Goal: Information Seeking & Learning: Find specific fact

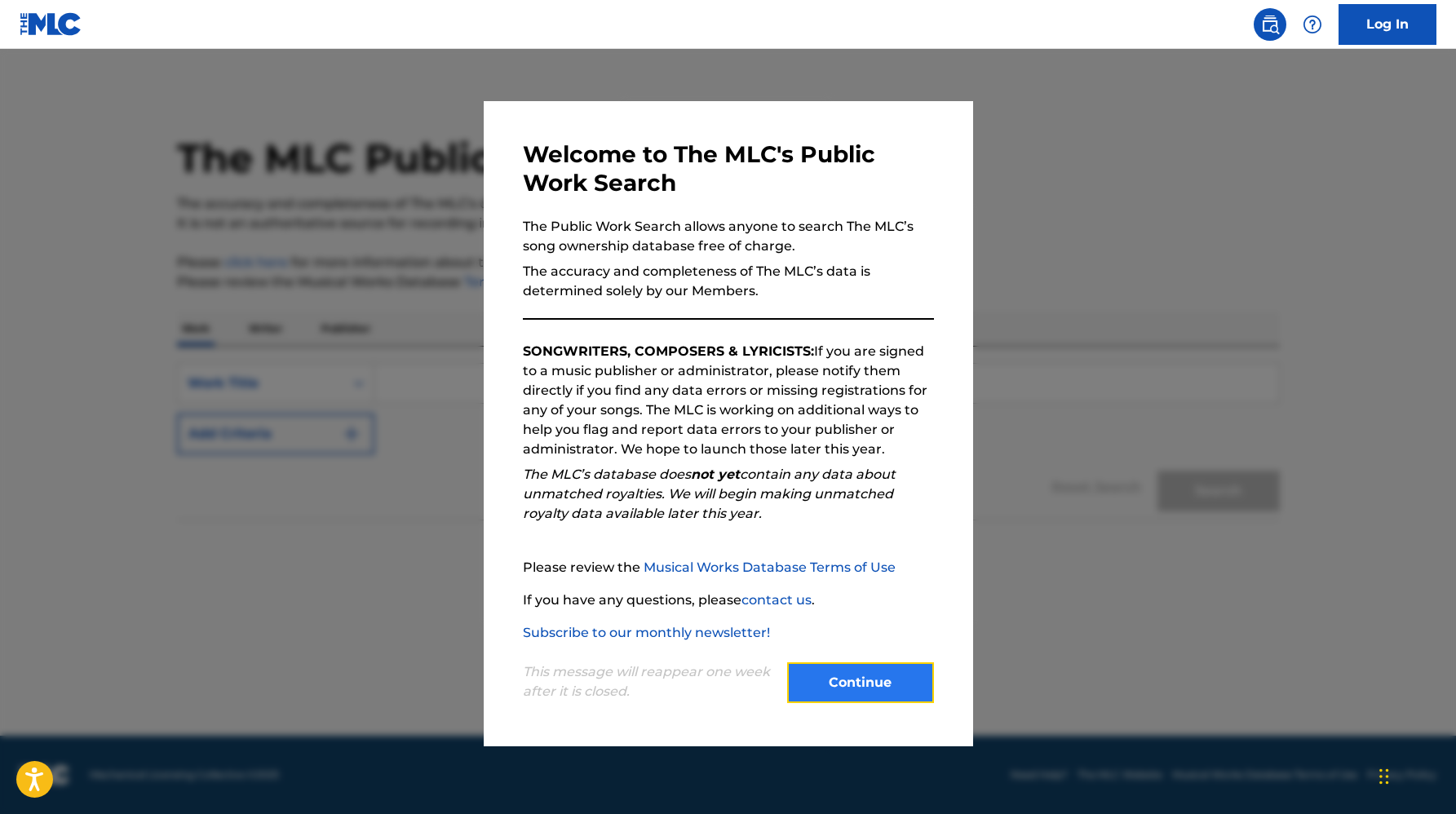
click at [871, 688] on button "Continue" at bounding box center [860, 683] width 147 height 41
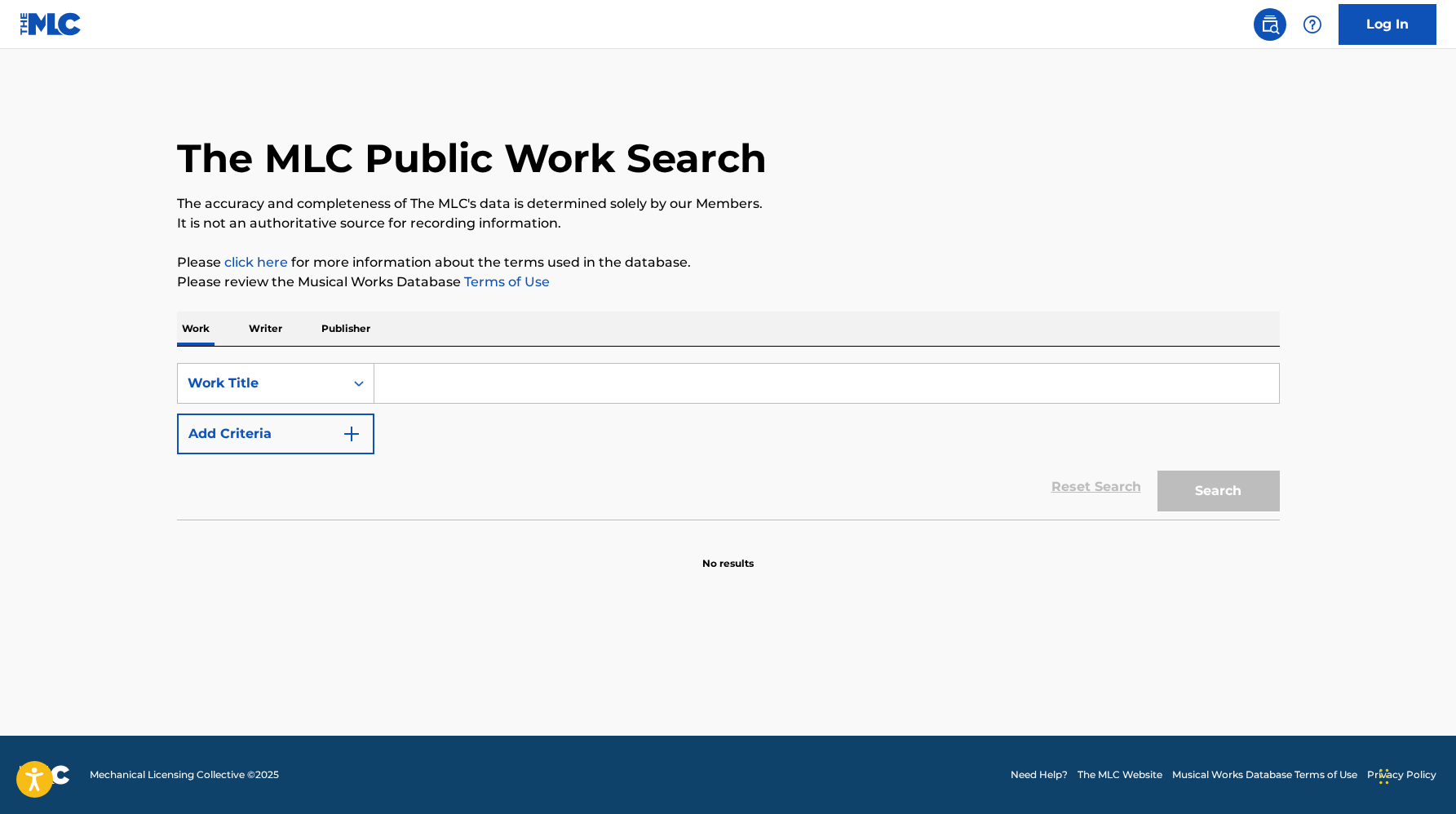
click at [478, 372] on input "Search Form" at bounding box center [827, 383] width 905 height 39
click at [1364, 6] on link "Log In" at bounding box center [1388, 24] width 98 height 41
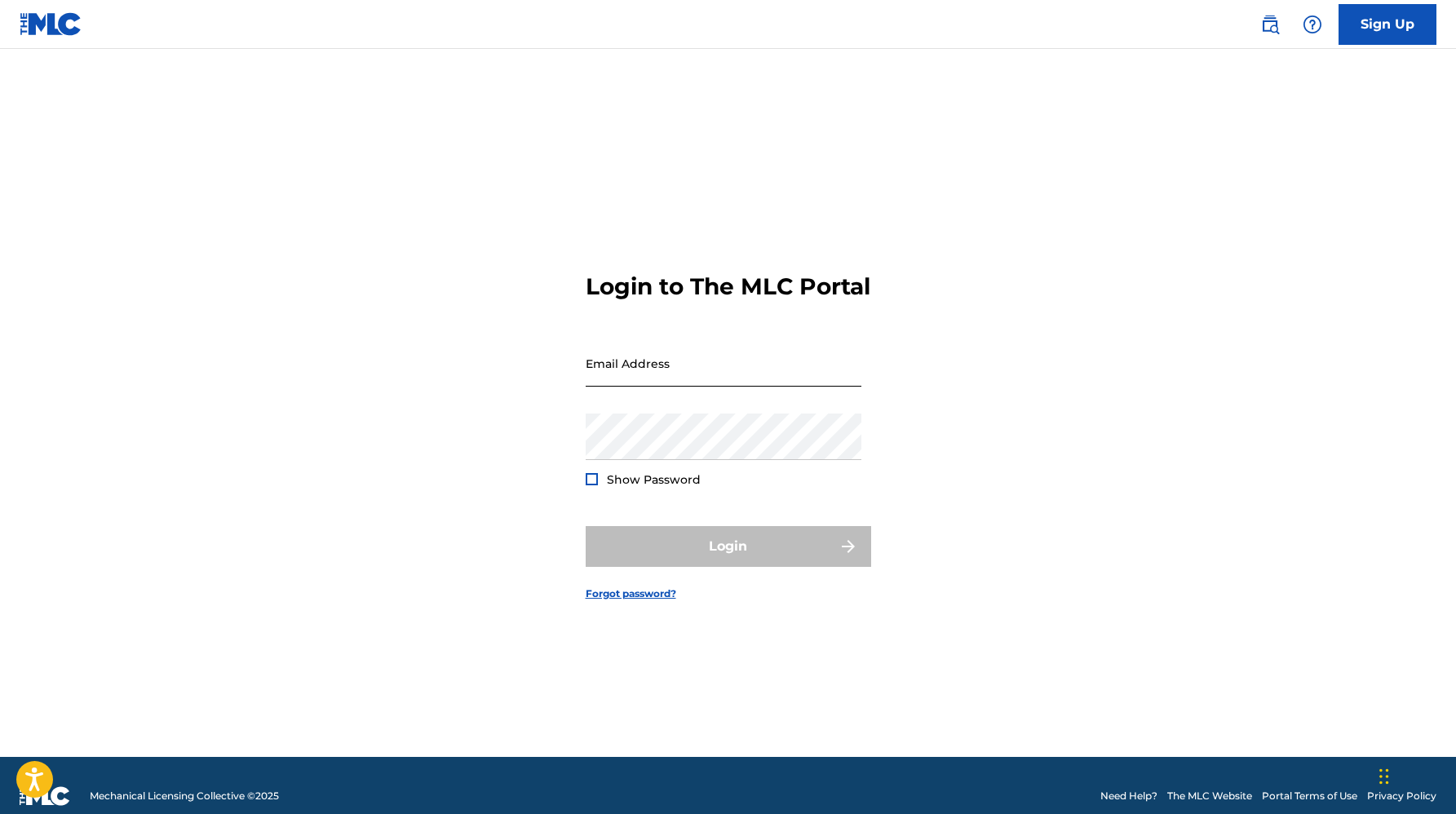
click at [831, 382] on input "Email Address" at bounding box center [723, 364] width 276 height 46
click at [798, 384] on input "Email Address" at bounding box center [723, 364] width 276 height 46
type input "[PERSON_NAME][EMAIL_ADDRESS][DOMAIN_NAME]"
click at [586, 526] on button "Login" at bounding box center [728, 546] width 285 height 41
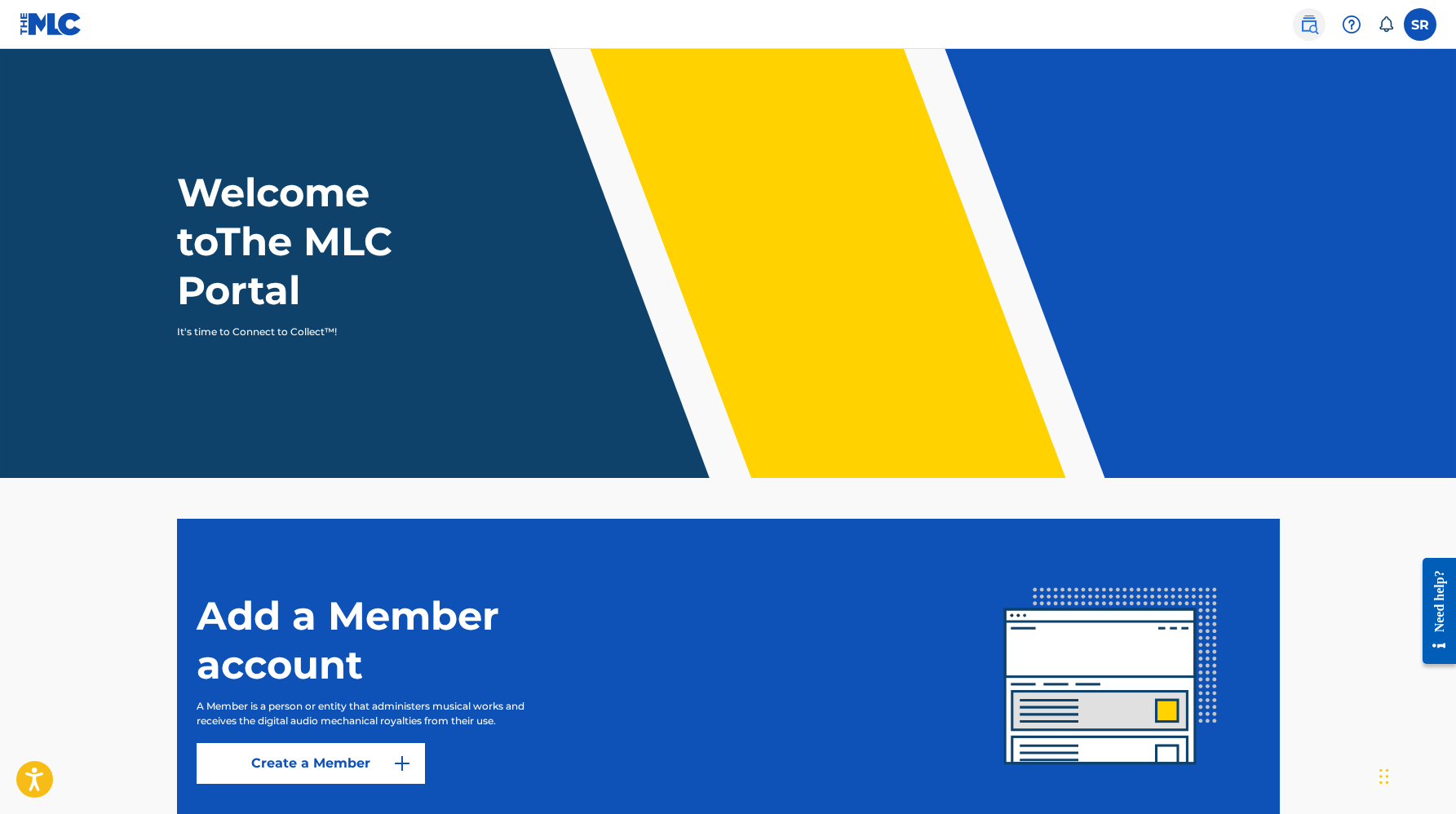
click at [1312, 38] on link at bounding box center [1308, 24] width 32 height 32
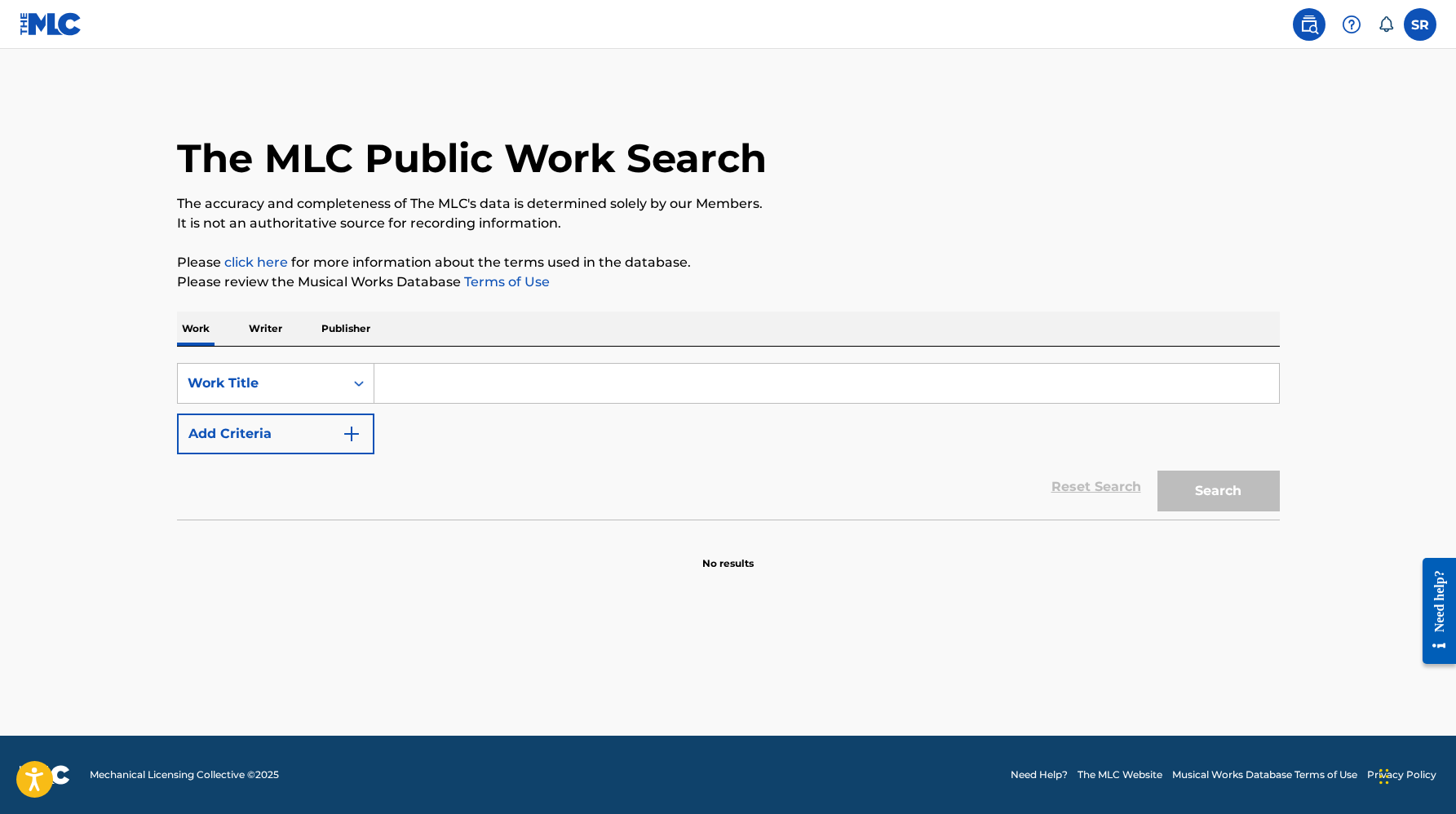
click at [444, 391] on input "Search Form" at bounding box center [827, 383] width 905 height 39
paste input "Gemini"
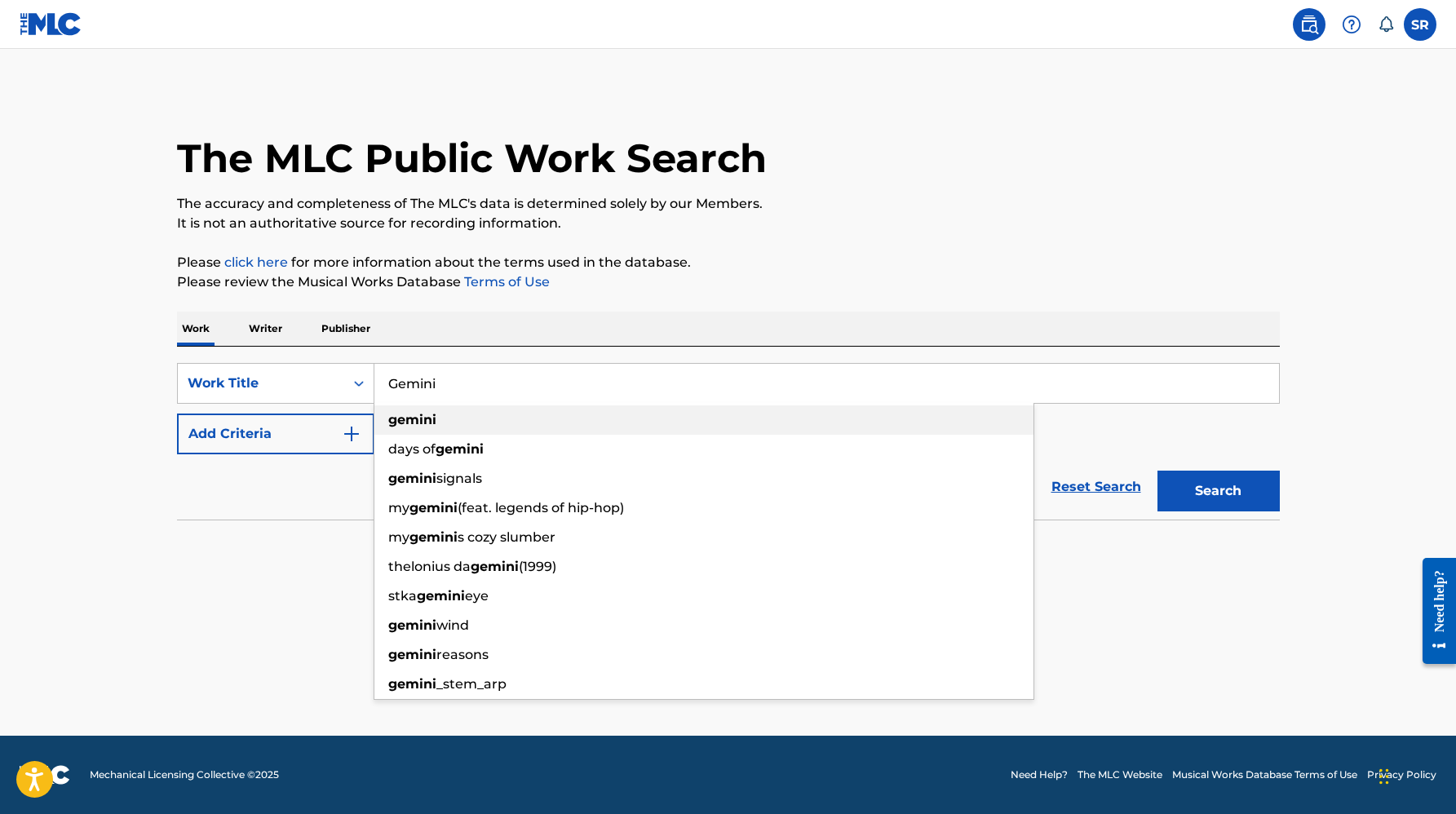
click at [449, 426] on div "gemini" at bounding box center [704, 420] width 659 height 30
type input "gemini"
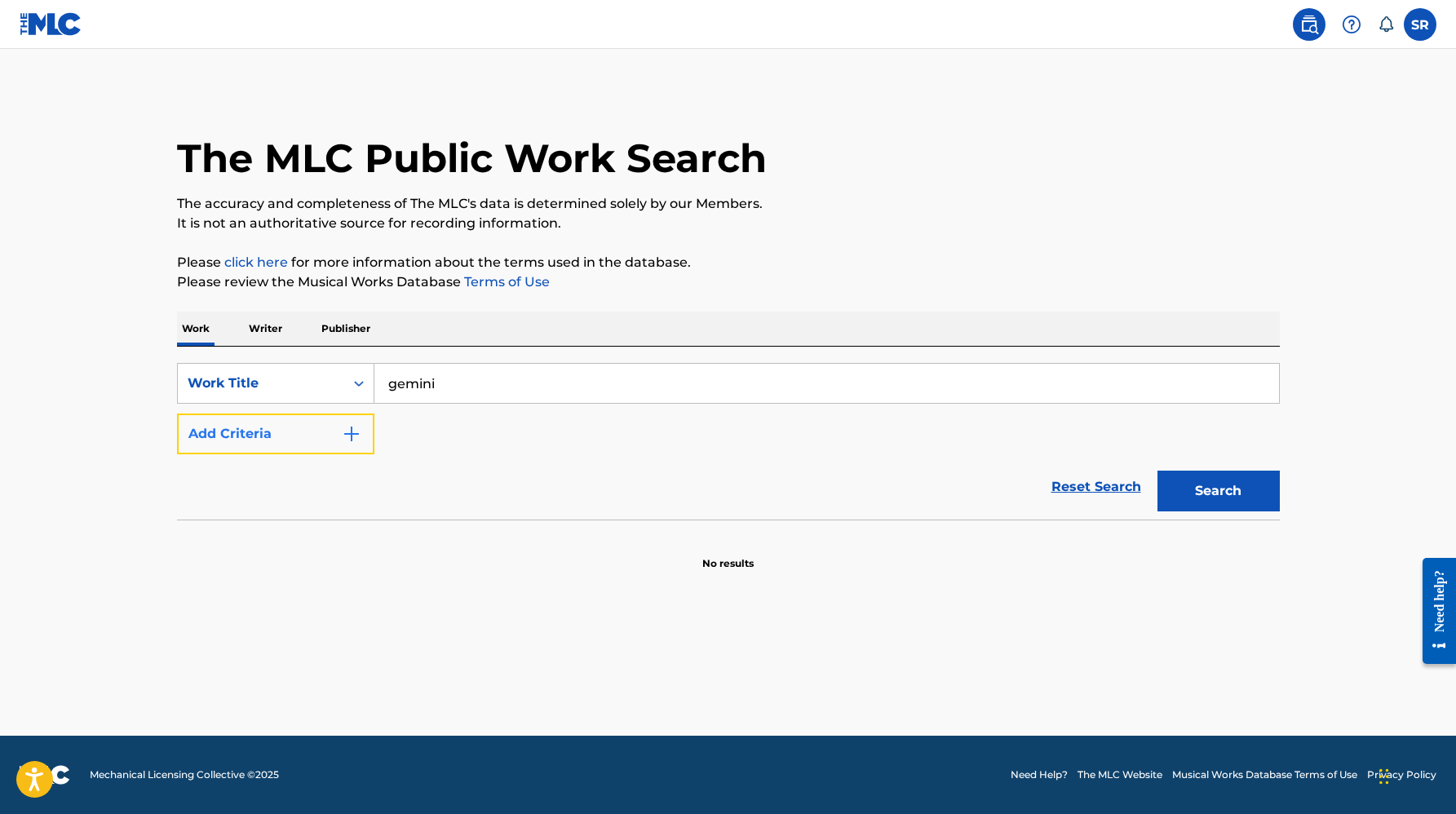
click at [304, 433] on button "Add Criteria" at bounding box center [276, 434] width 197 height 41
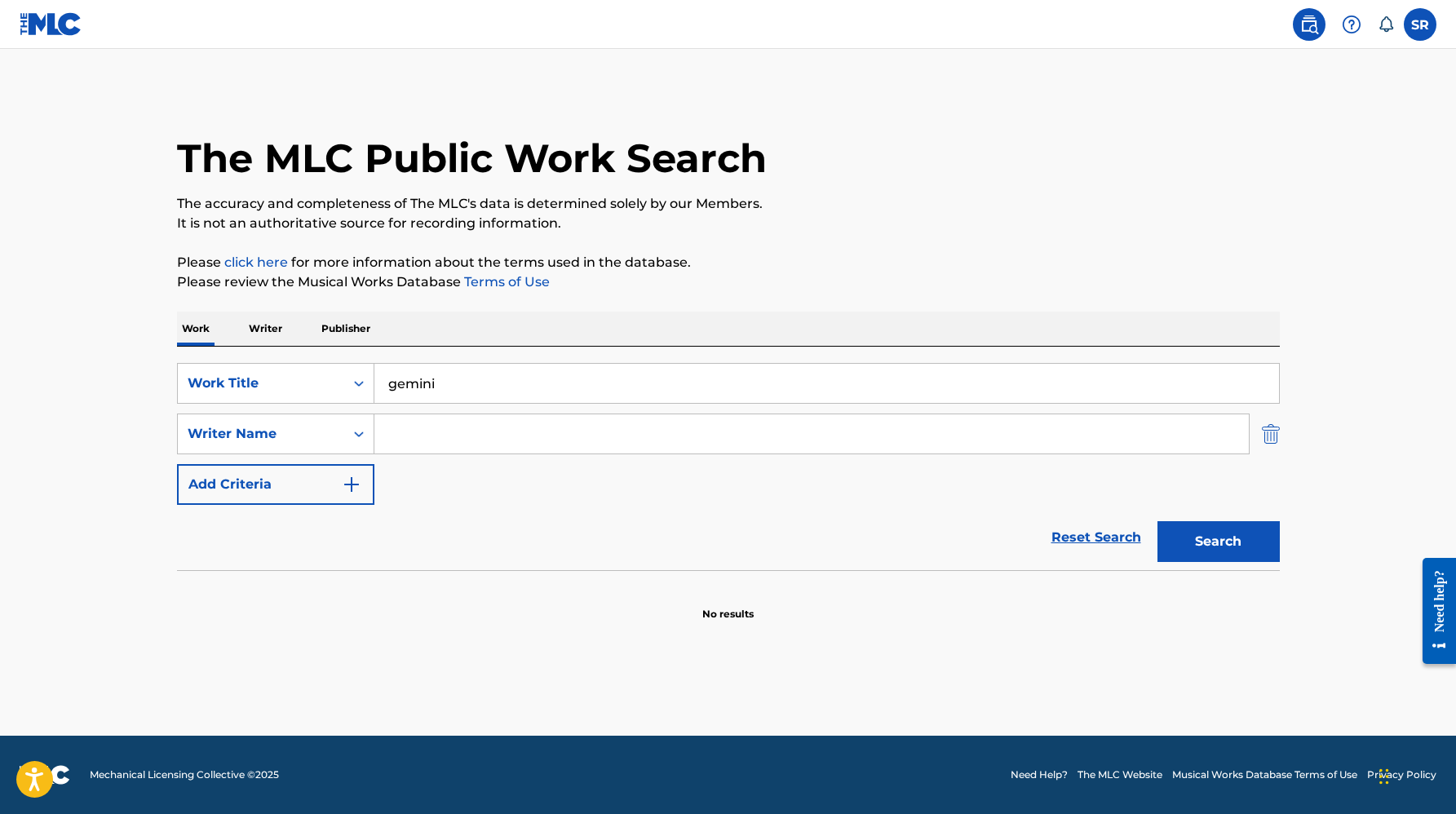
click at [1278, 445] on img "Search Form" at bounding box center [1271, 434] width 18 height 41
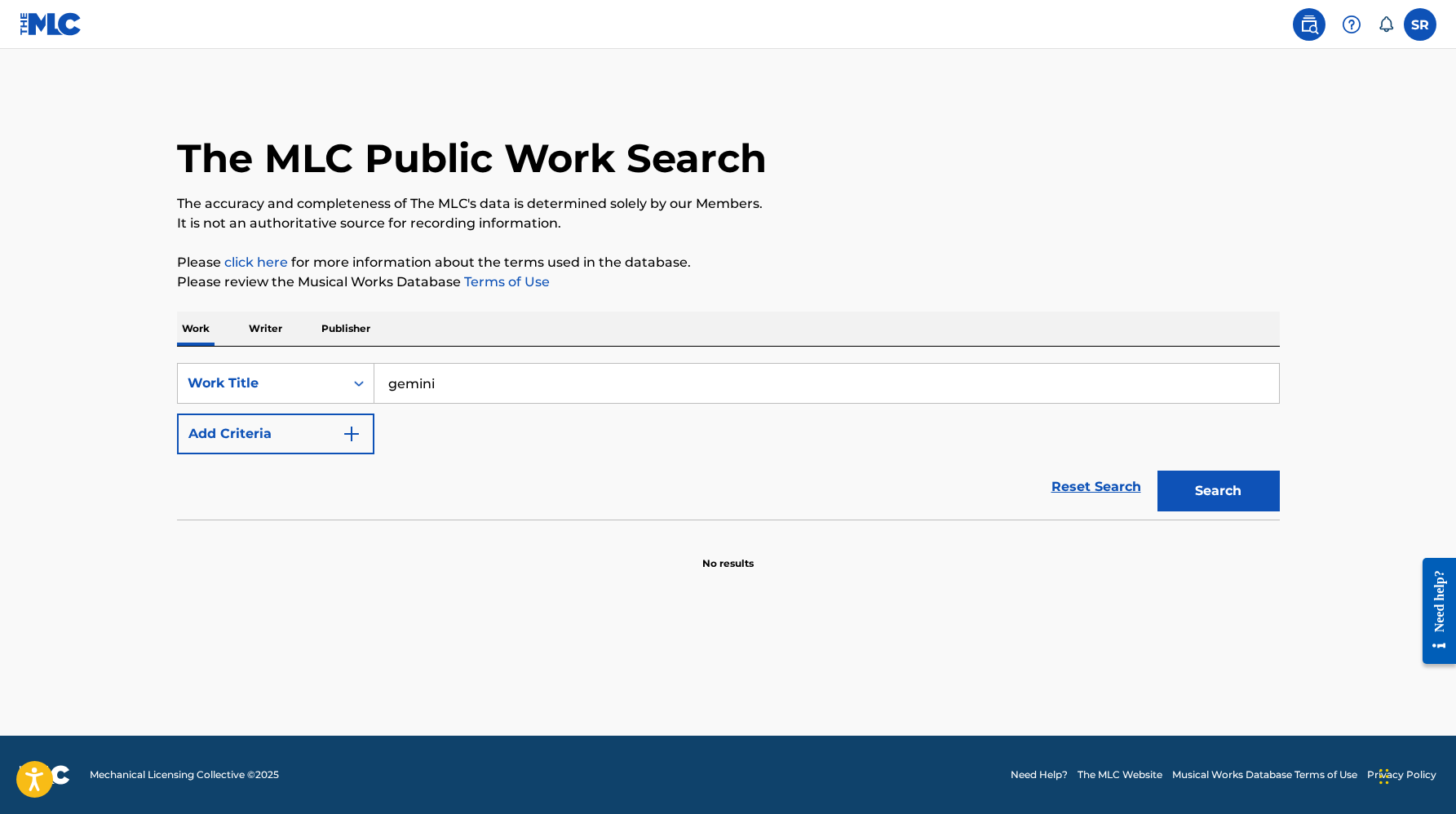
click at [1271, 442] on div "SearchWithCriteria72b9d434-c462-4fff-bd3f-66b51f6b871d Work Title gemini Add Cr…" at bounding box center [728, 408] width 1103 height 91
click at [1250, 501] on button "Search" at bounding box center [1219, 491] width 123 height 41
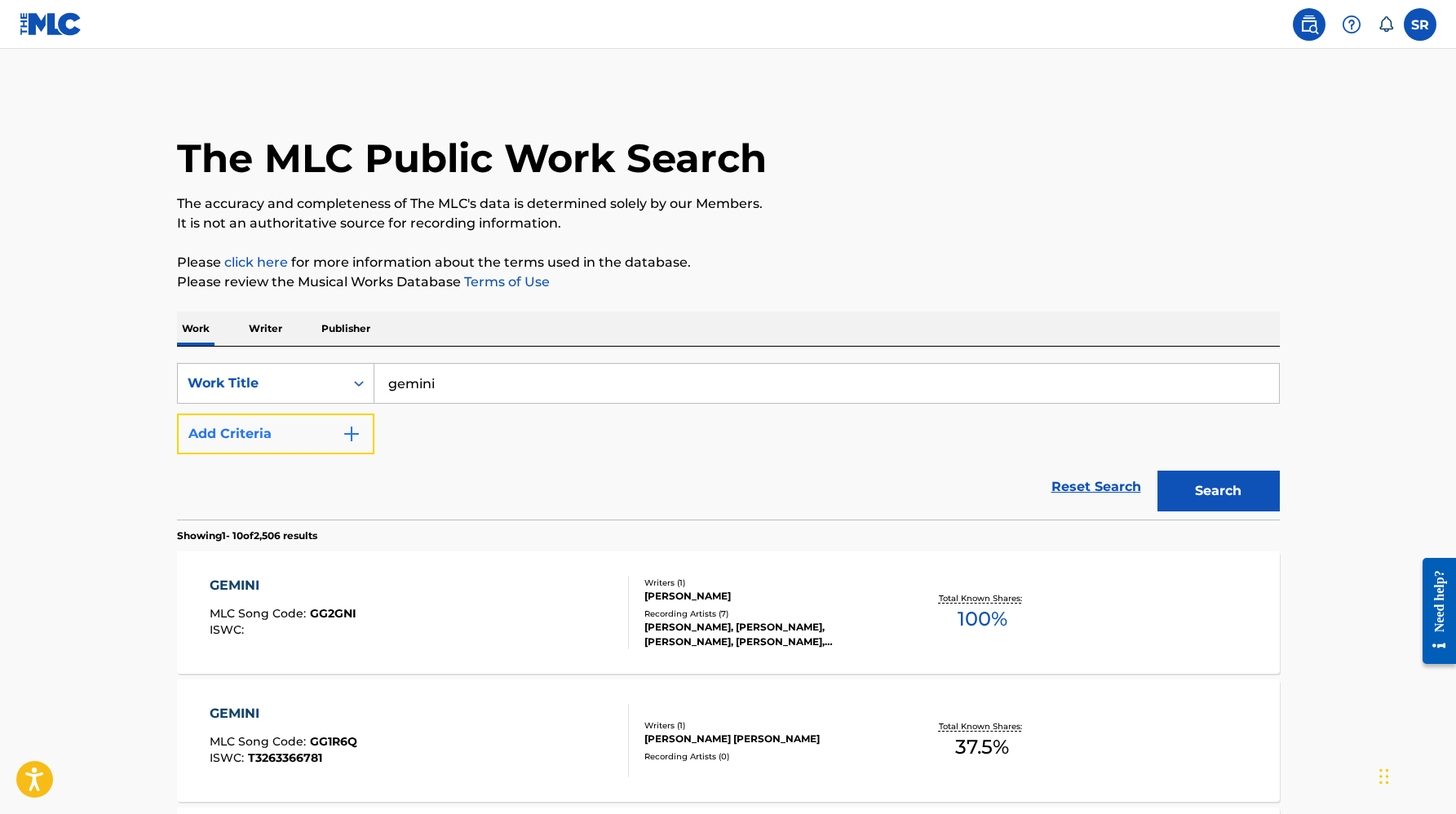
click at [304, 437] on button "Add Criteria" at bounding box center [276, 434] width 197 height 41
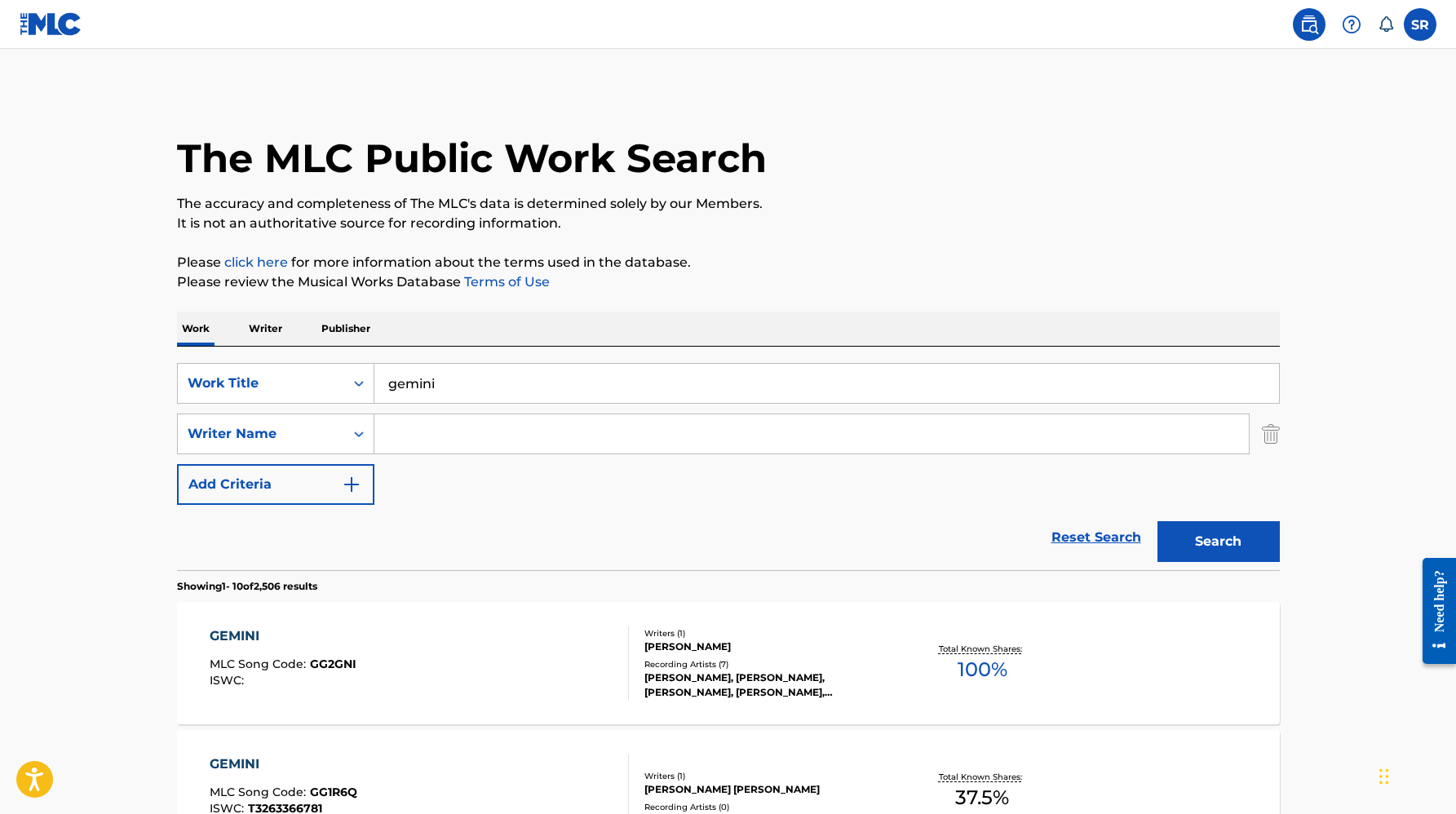
click at [600, 442] on input "Search Form" at bounding box center [812, 434] width 875 height 39
paste input "French Braids"
click at [1158, 521] on button "Search" at bounding box center [1219, 542] width 123 height 41
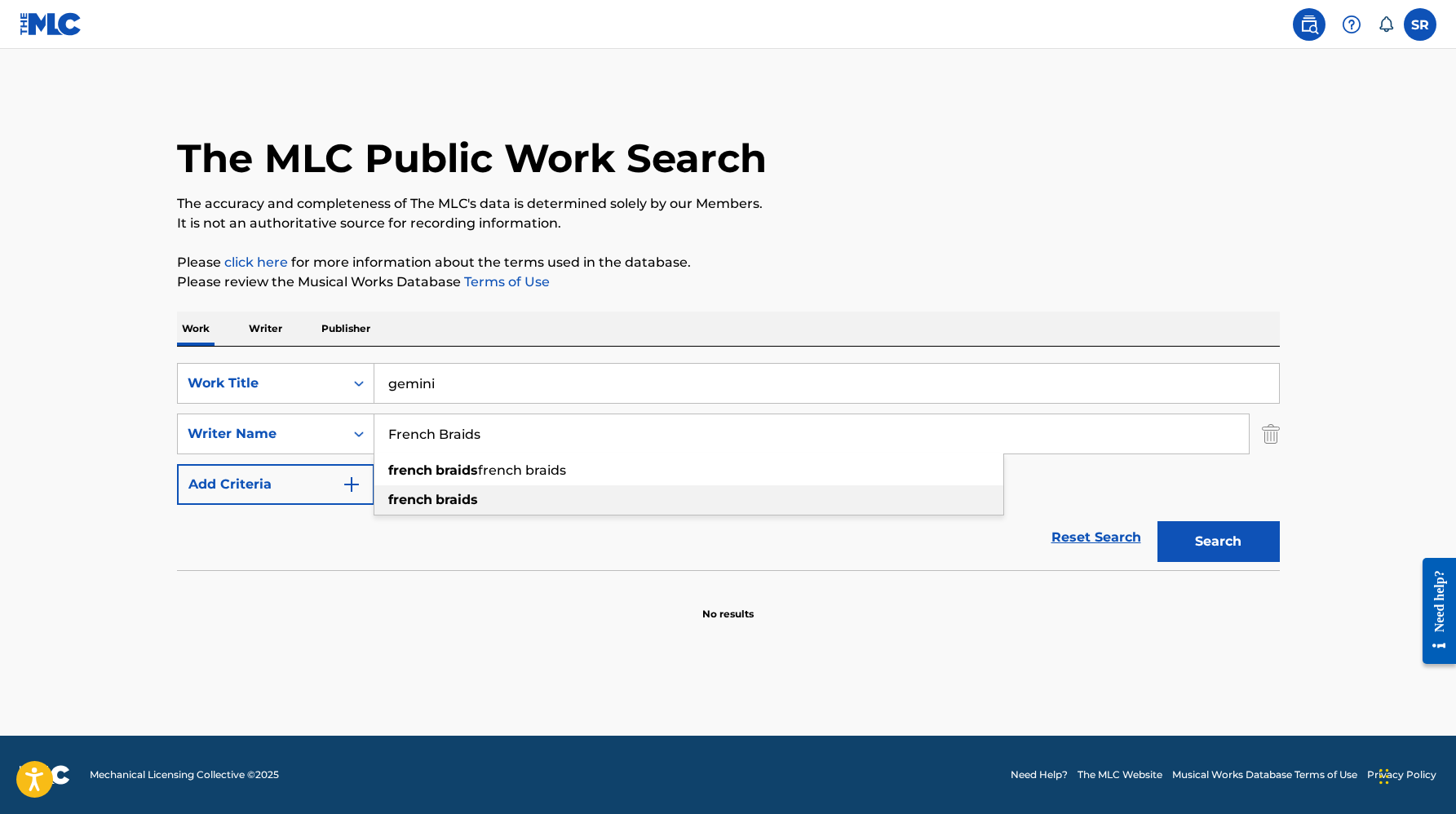
click at [570, 504] on div "french braids" at bounding box center [689, 500] width 629 height 30
click at [1158, 521] on button "Search" at bounding box center [1219, 542] width 123 height 41
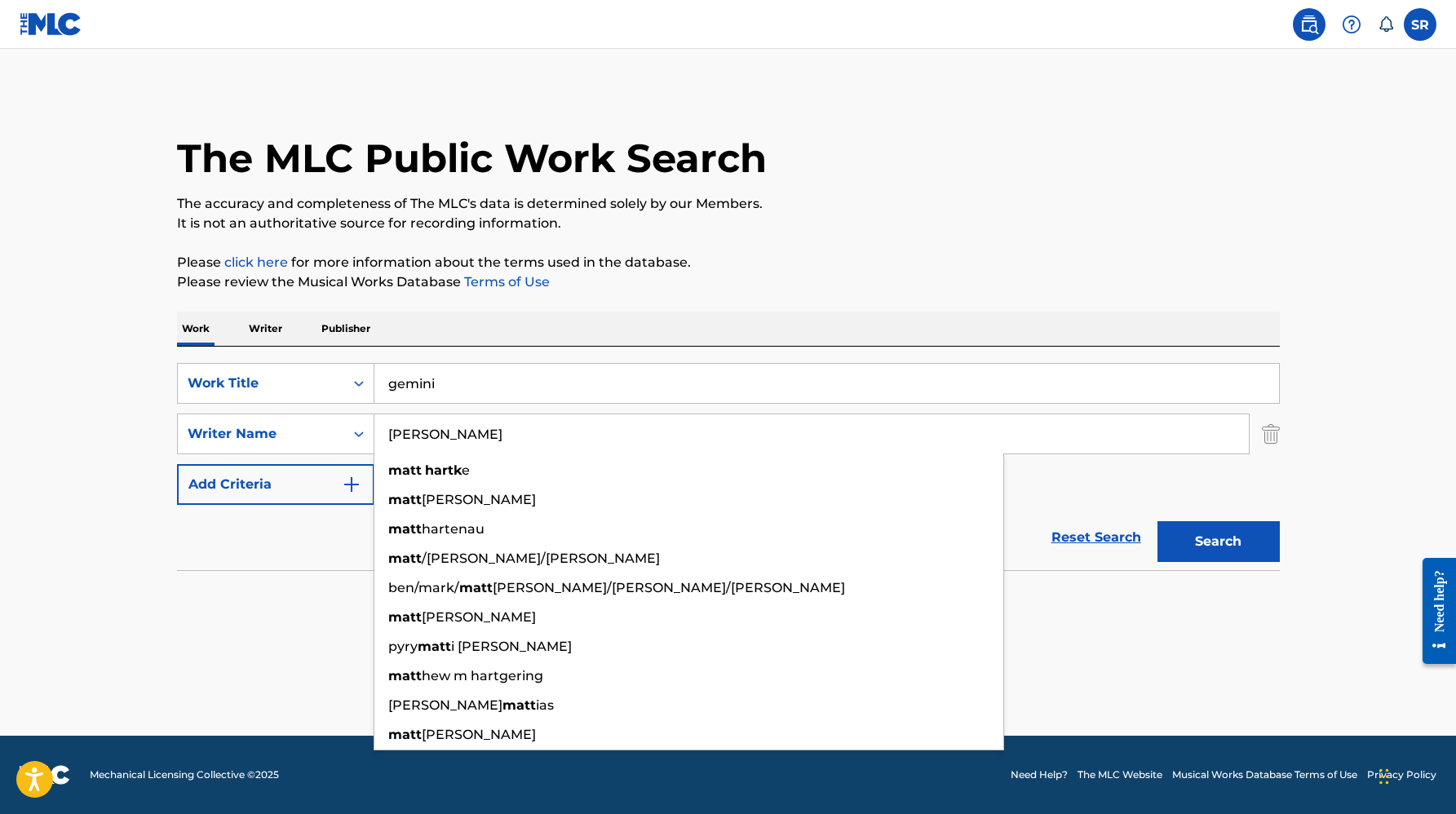
click at [1158, 521] on button "Search" at bounding box center [1219, 542] width 123 height 41
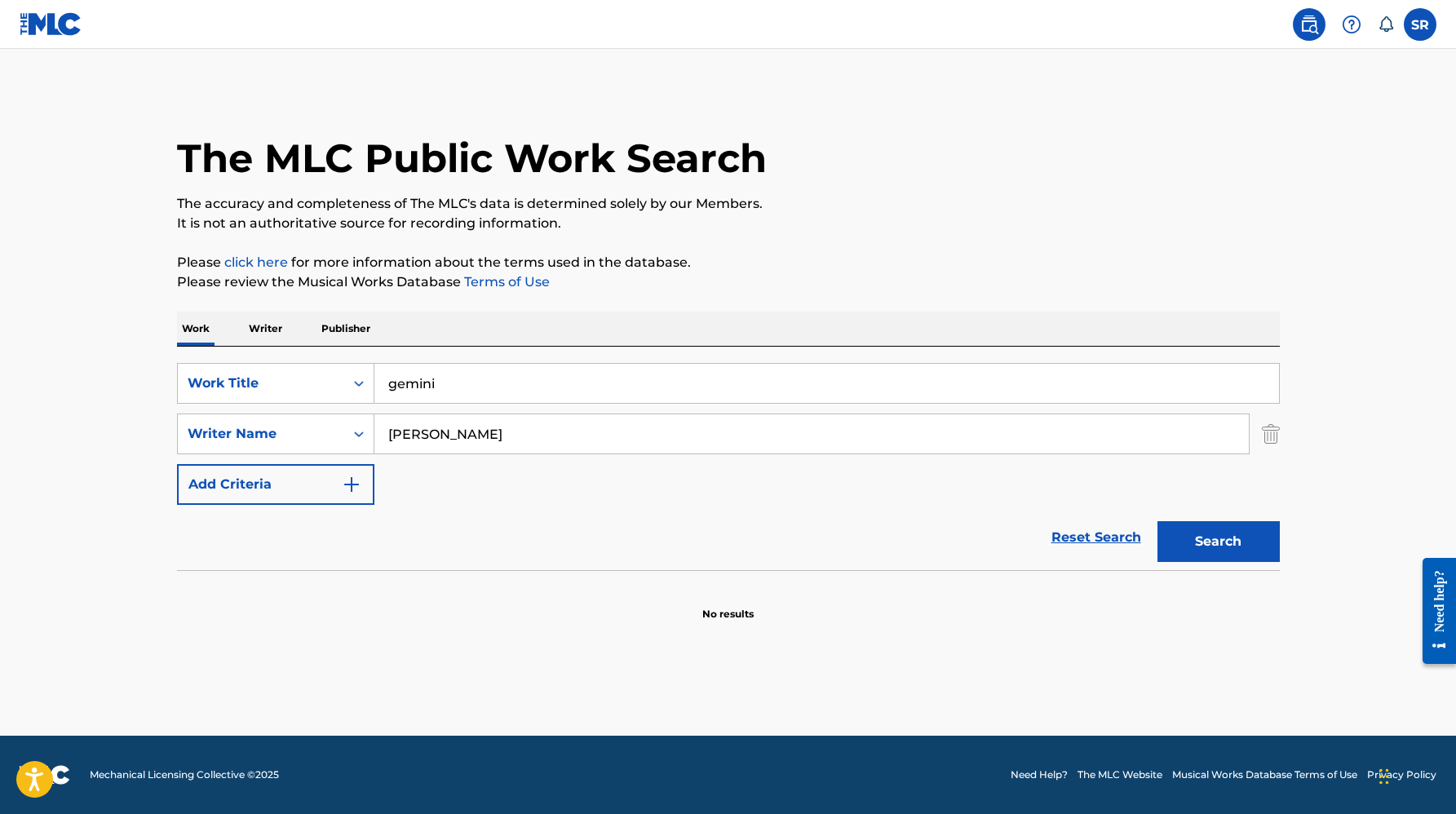
click at [1158, 521] on button "Search" at bounding box center [1219, 542] width 123 height 41
click at [612, 428] on input "[PERSON_NAME]" at bounding box center [812, 434] width 875 height 39
click at [1158, 521] on button "Search" at bounding box center [1219, 542] width 123 height 41
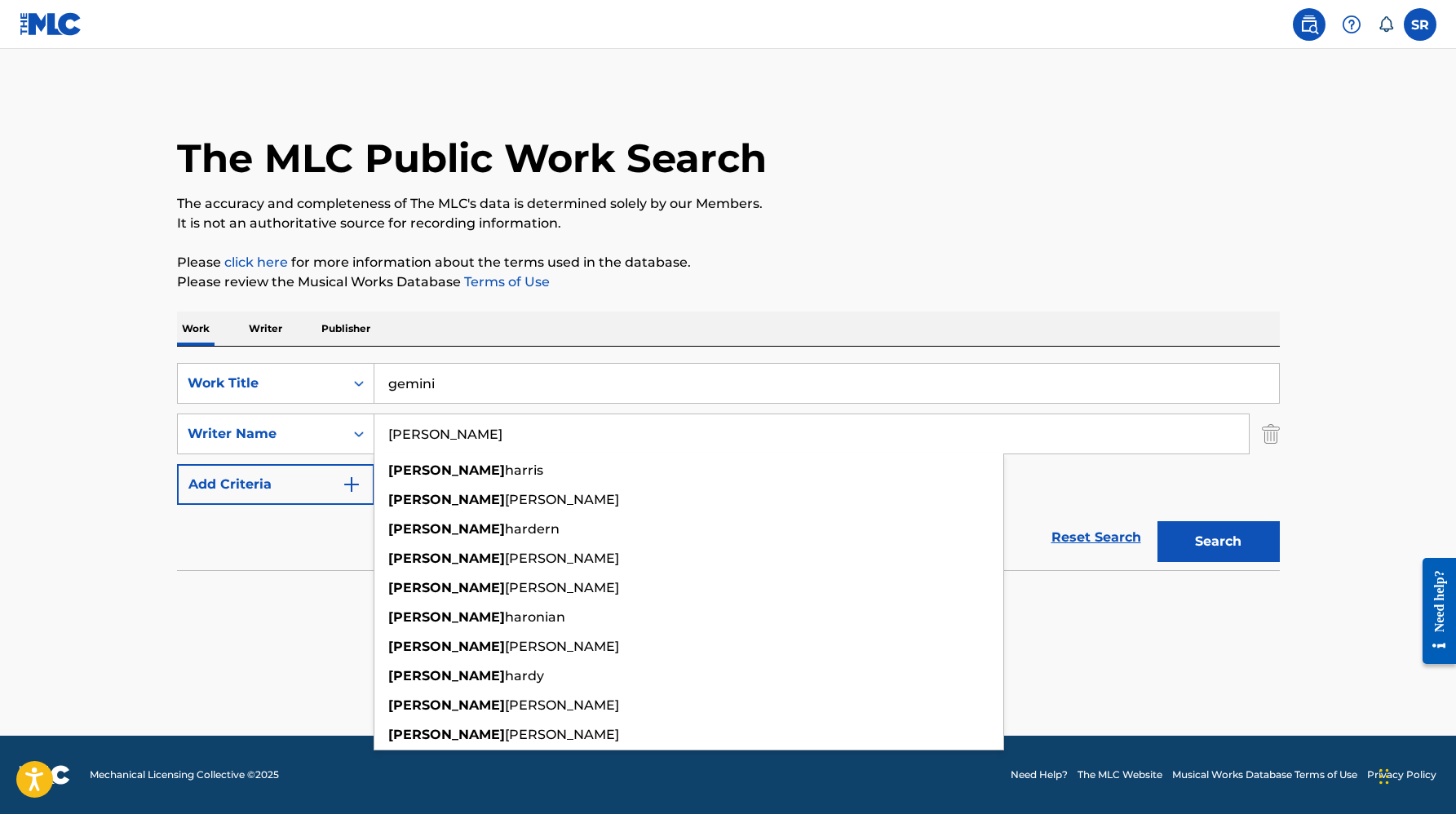
type input "[PERSON_NAME]"
click at [1158, 521] on button "Search" at bounding box center [1219, 542] width 123 height 41
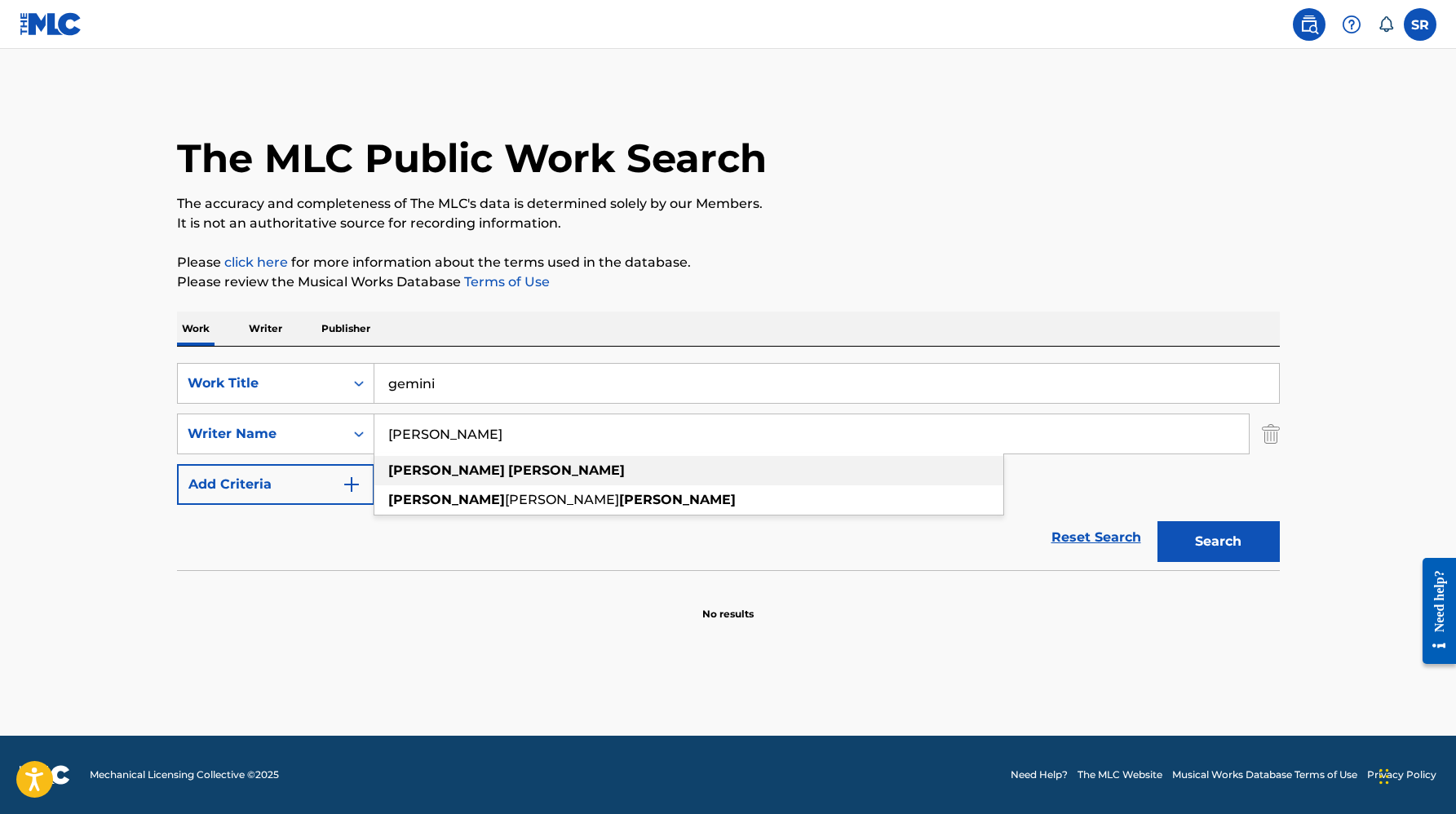
click at [574, 466] on div "[PERSON_NAME]" at bounding box center [689, 471] width 629 height 30
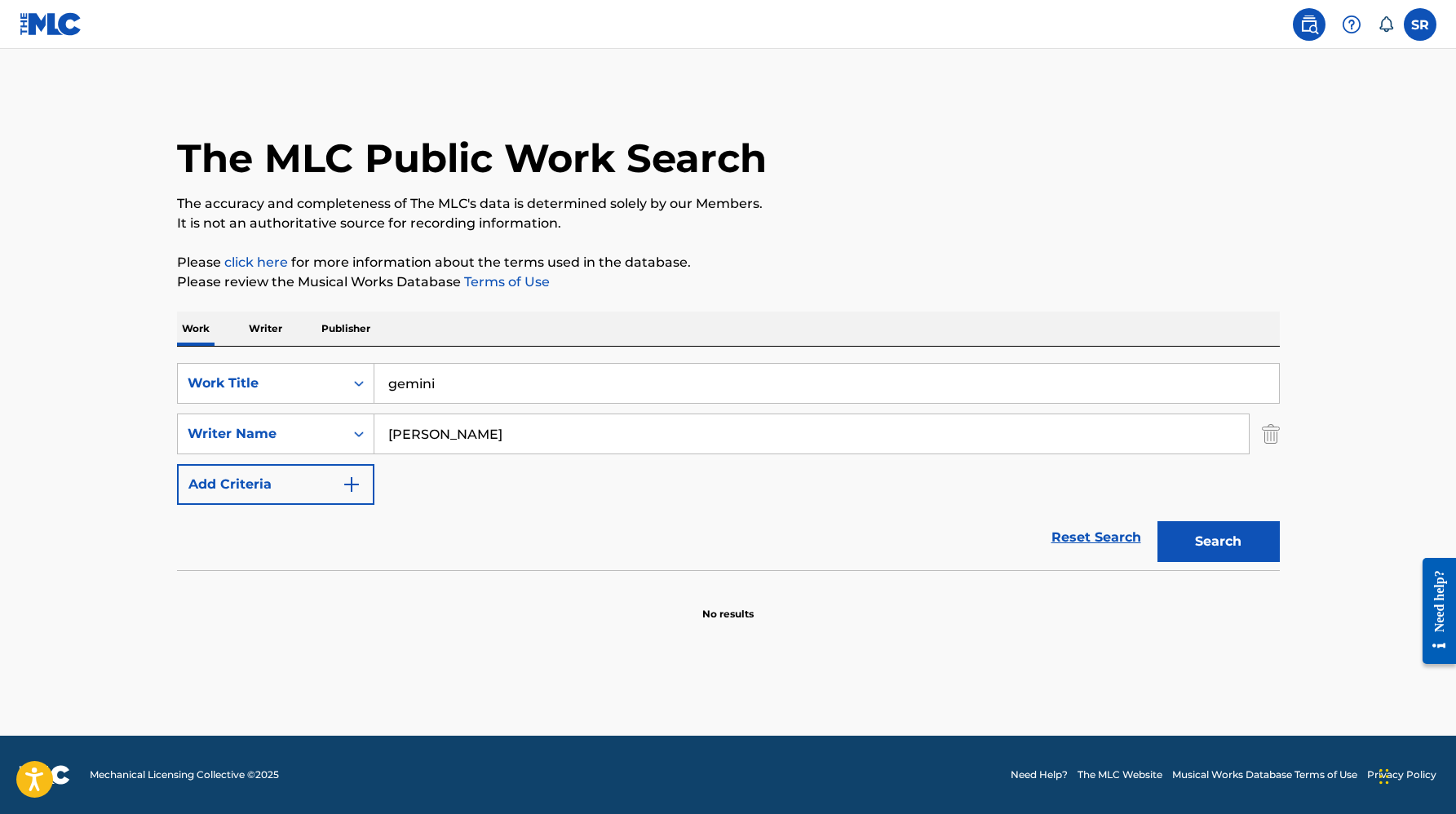
click at [1158, 521] on button "Search" at bounding box center [1219, 542] width 123 height 41
click at [1271, 432] on img "Search Form" at bounding box center [1271, 434] width 18 height 41
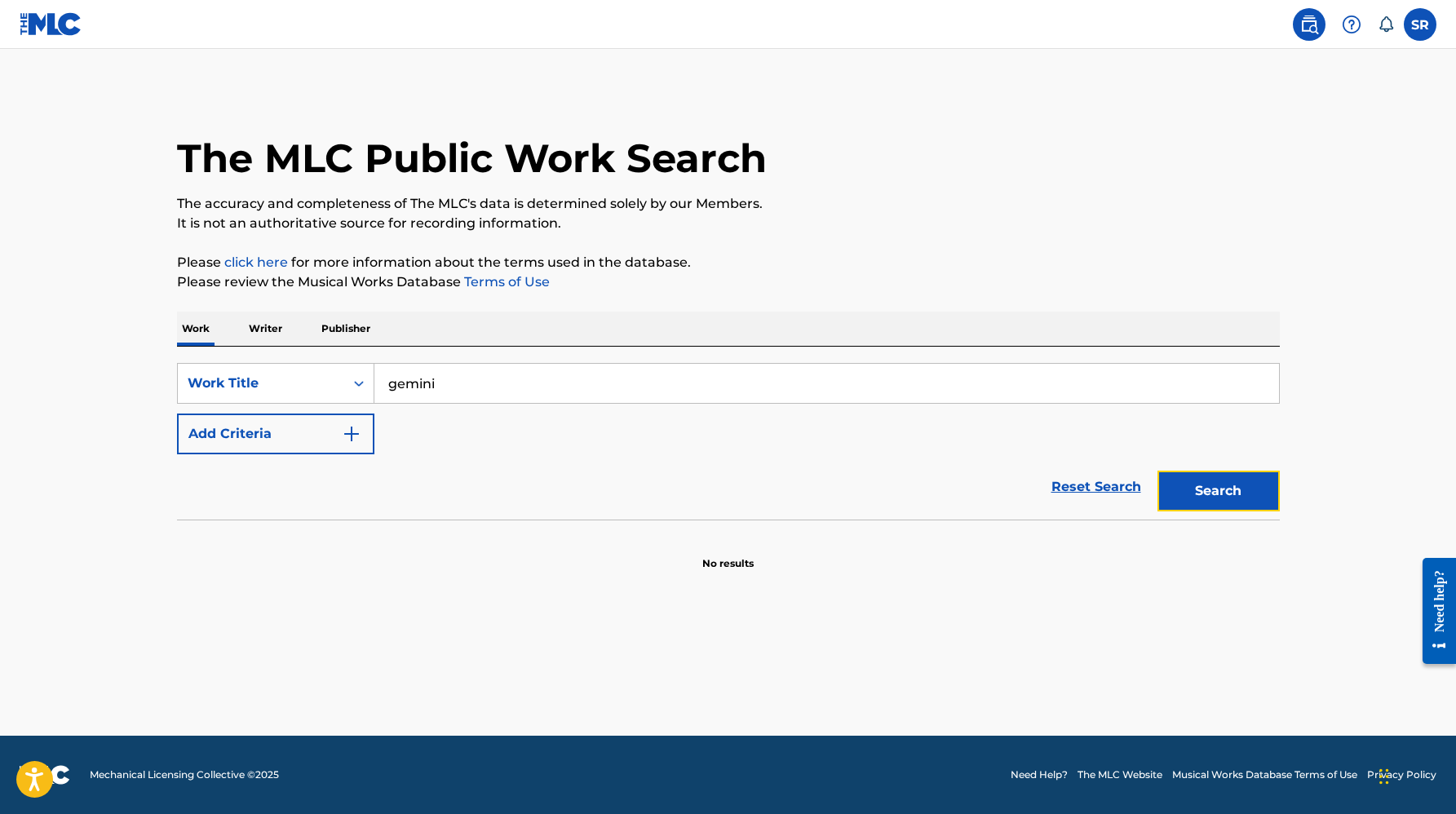
click at [1241, 485] on button "Search" at bounding box center [1219, 491] width 123 height 41
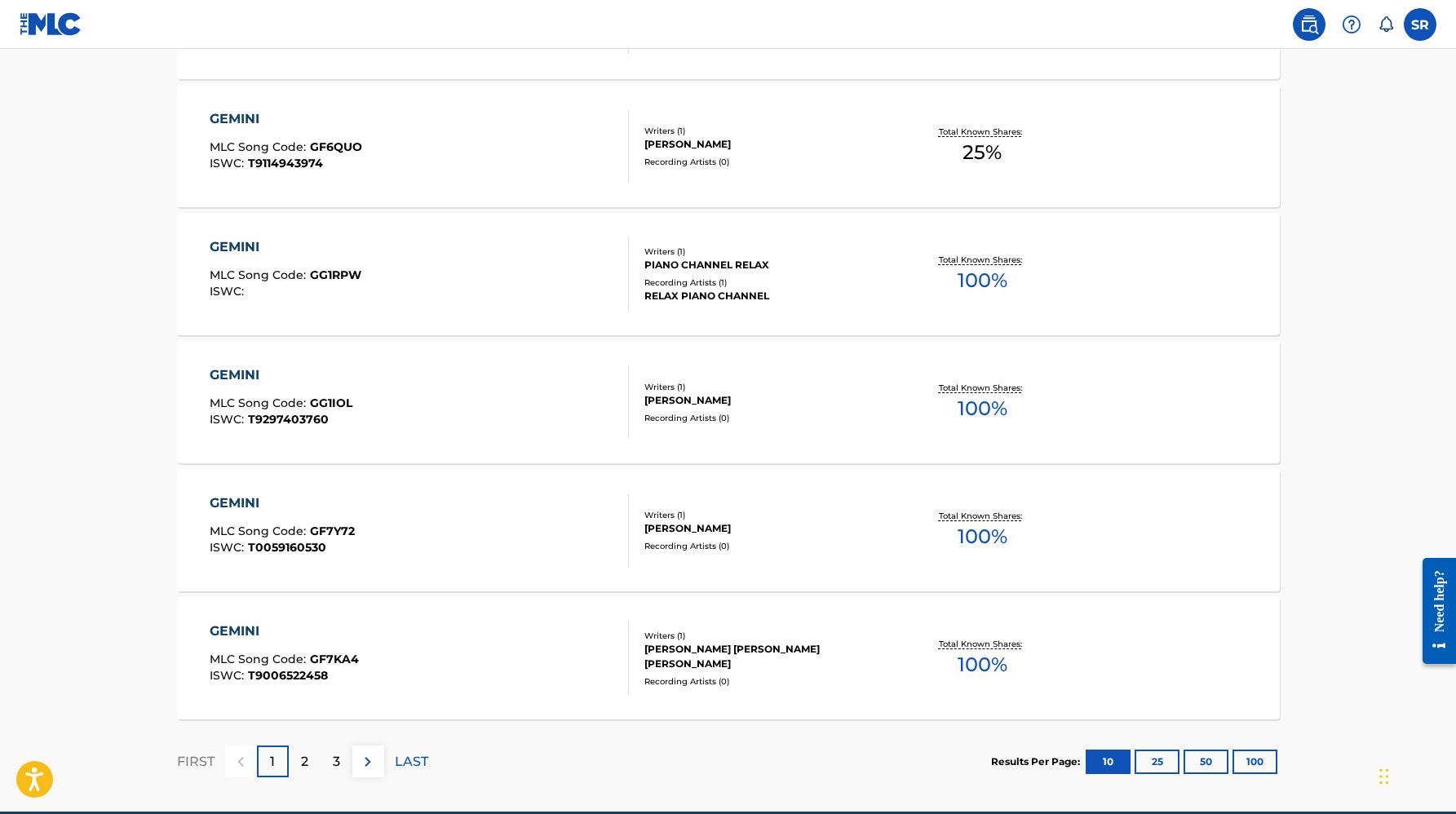
scroll to position [1183, 0]
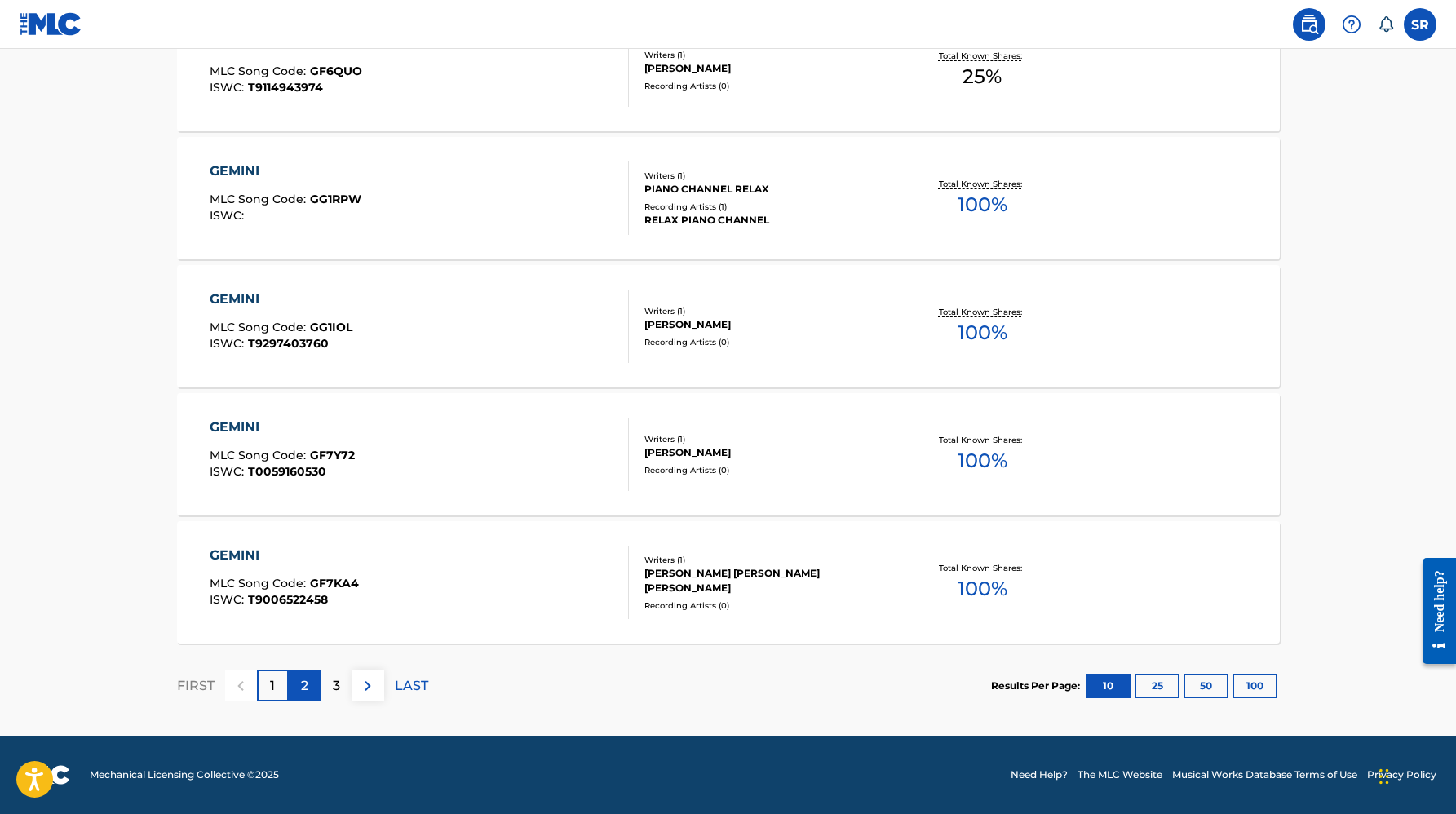
click at [312, 679] on div "2" at bounding box center [304, 686] width 31 height 31
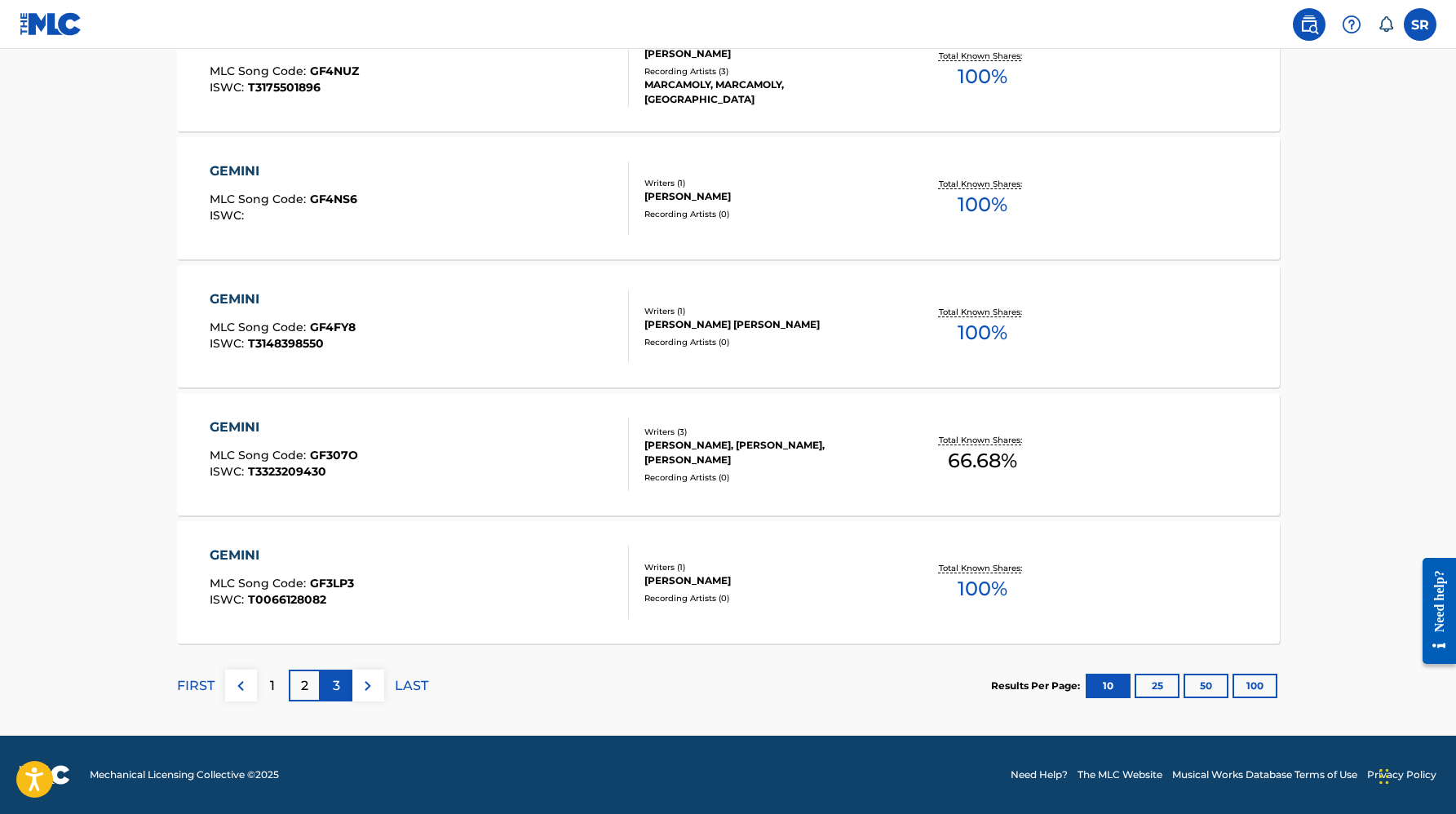
click at [322, 690] on div "3" at bounding box center [336, 686] width 31 height 31
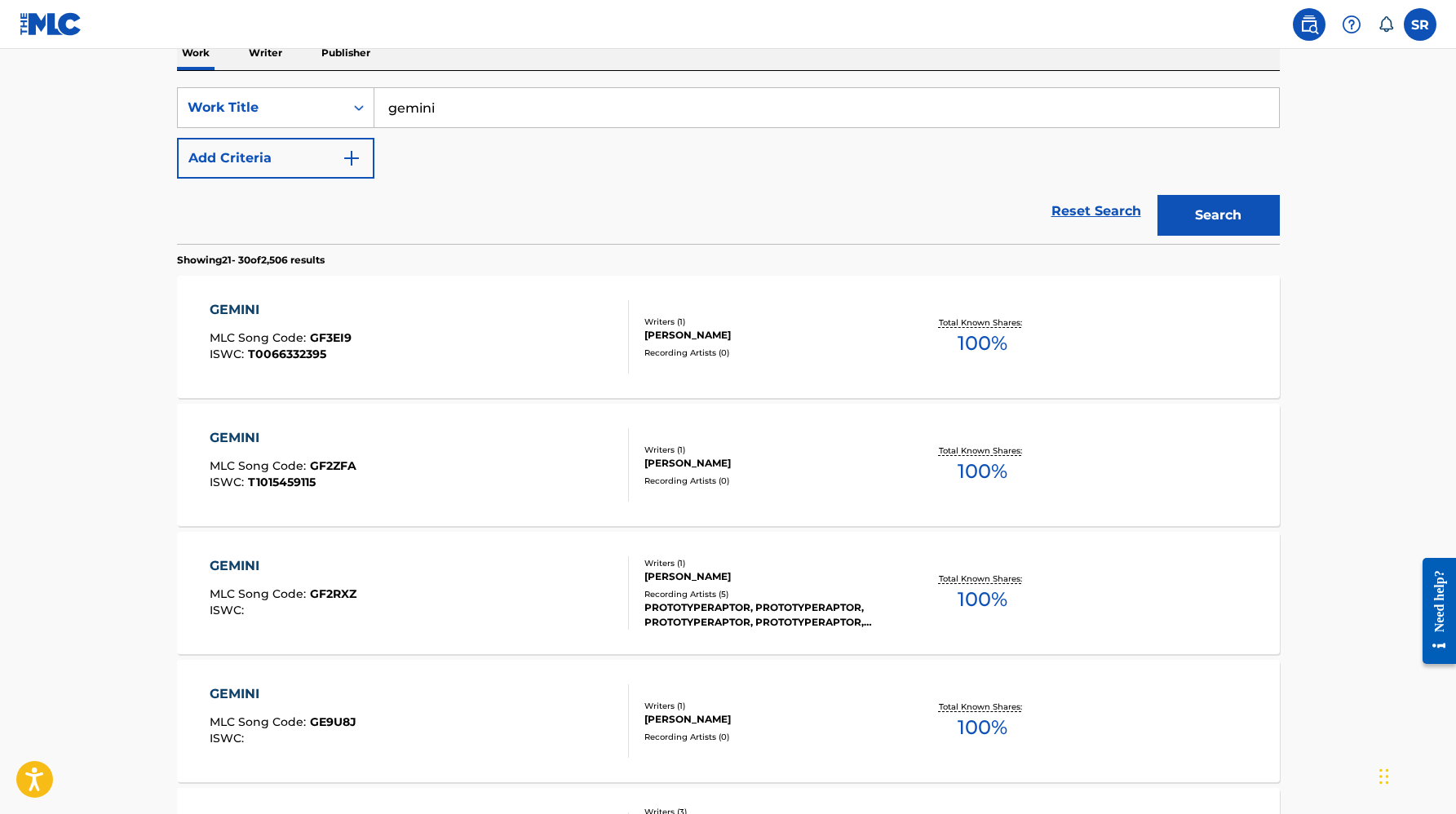
scroll to position [0, 0]
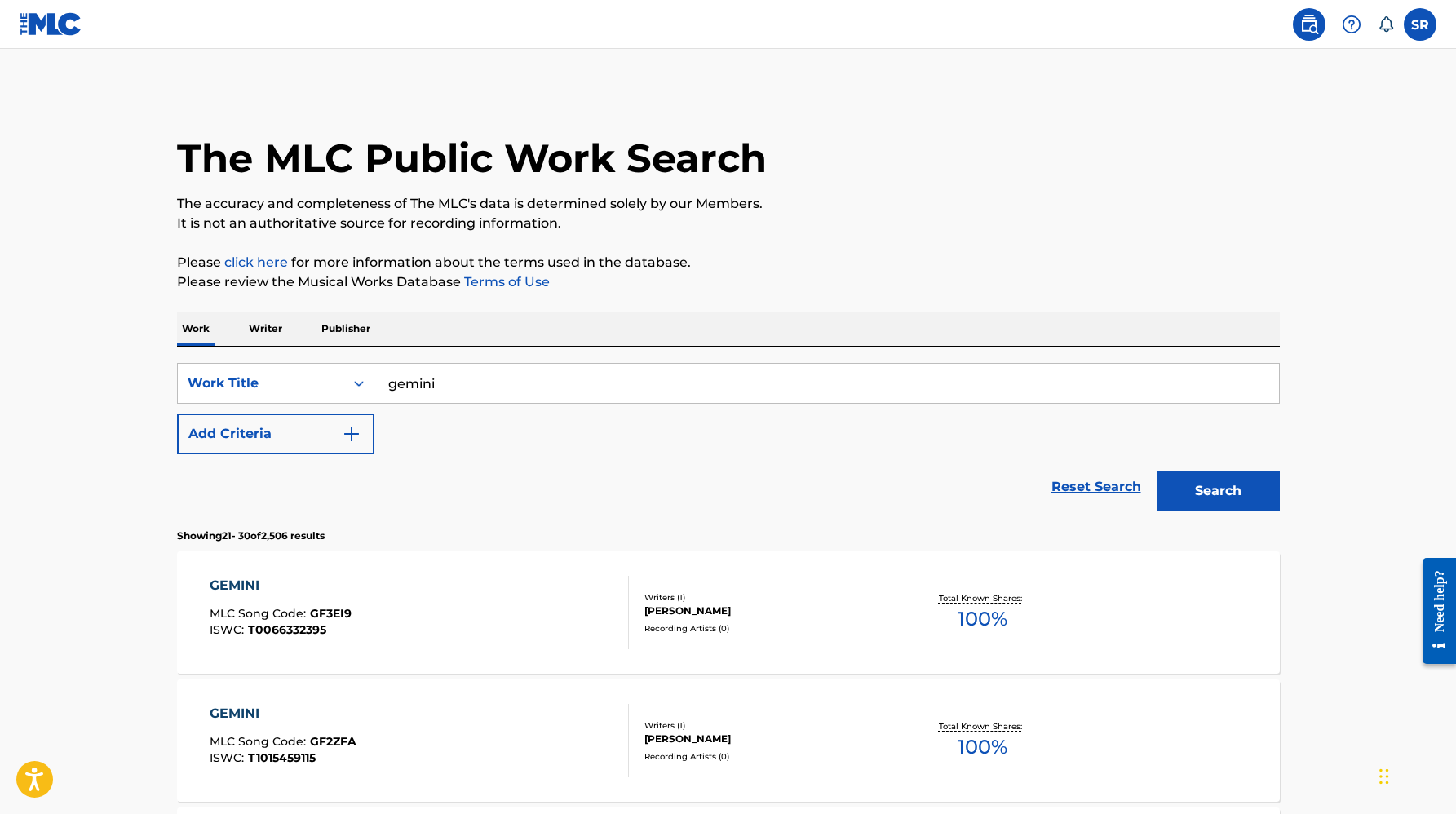
click at [448, 383] on input "gemini" at bounding box center [827, 383] width 905 height 39
click at [344, 385] on div "Search Form" at bounding box center [359, 384] width 30 height 30
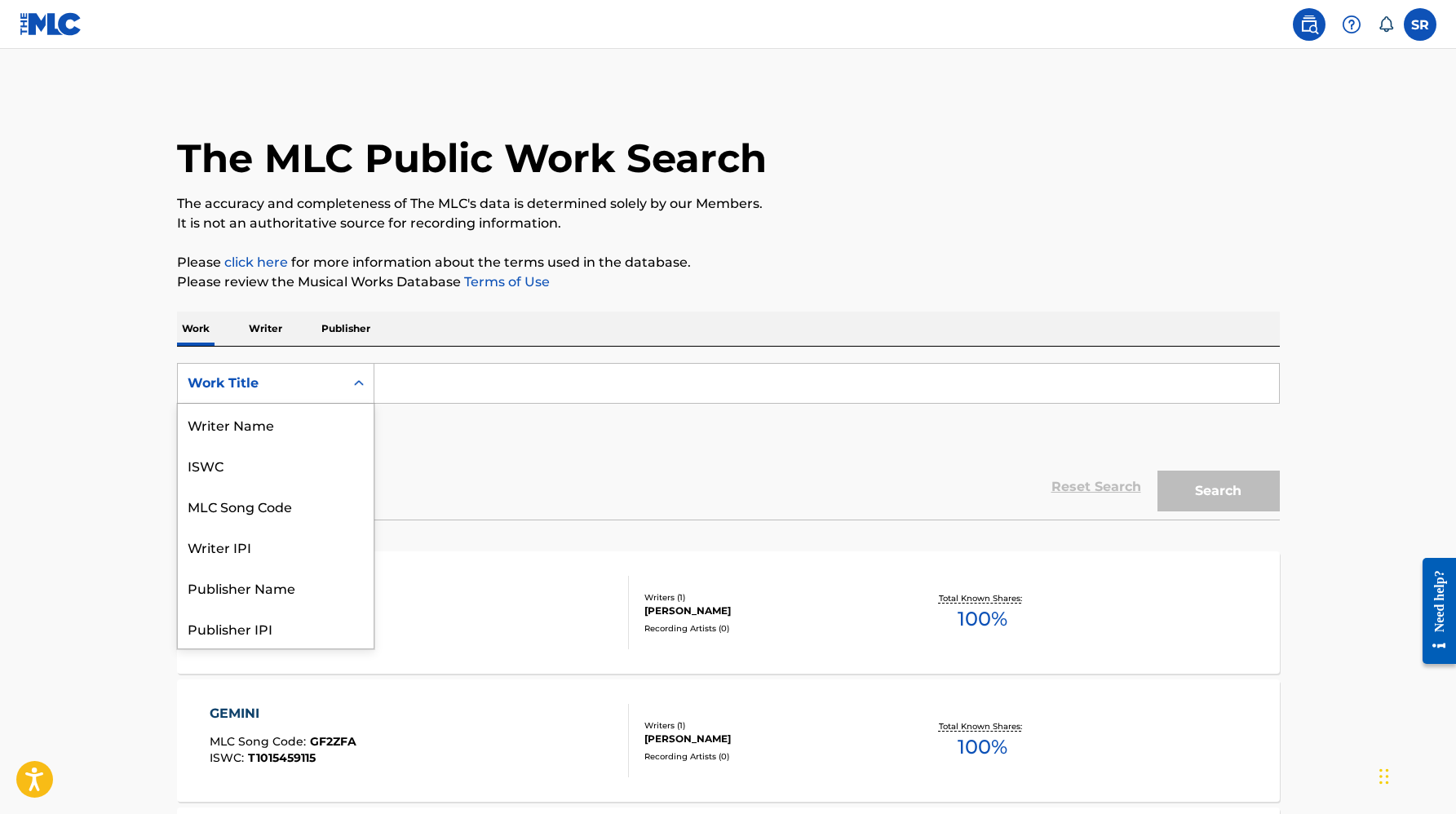
scroll to position [81, 0]
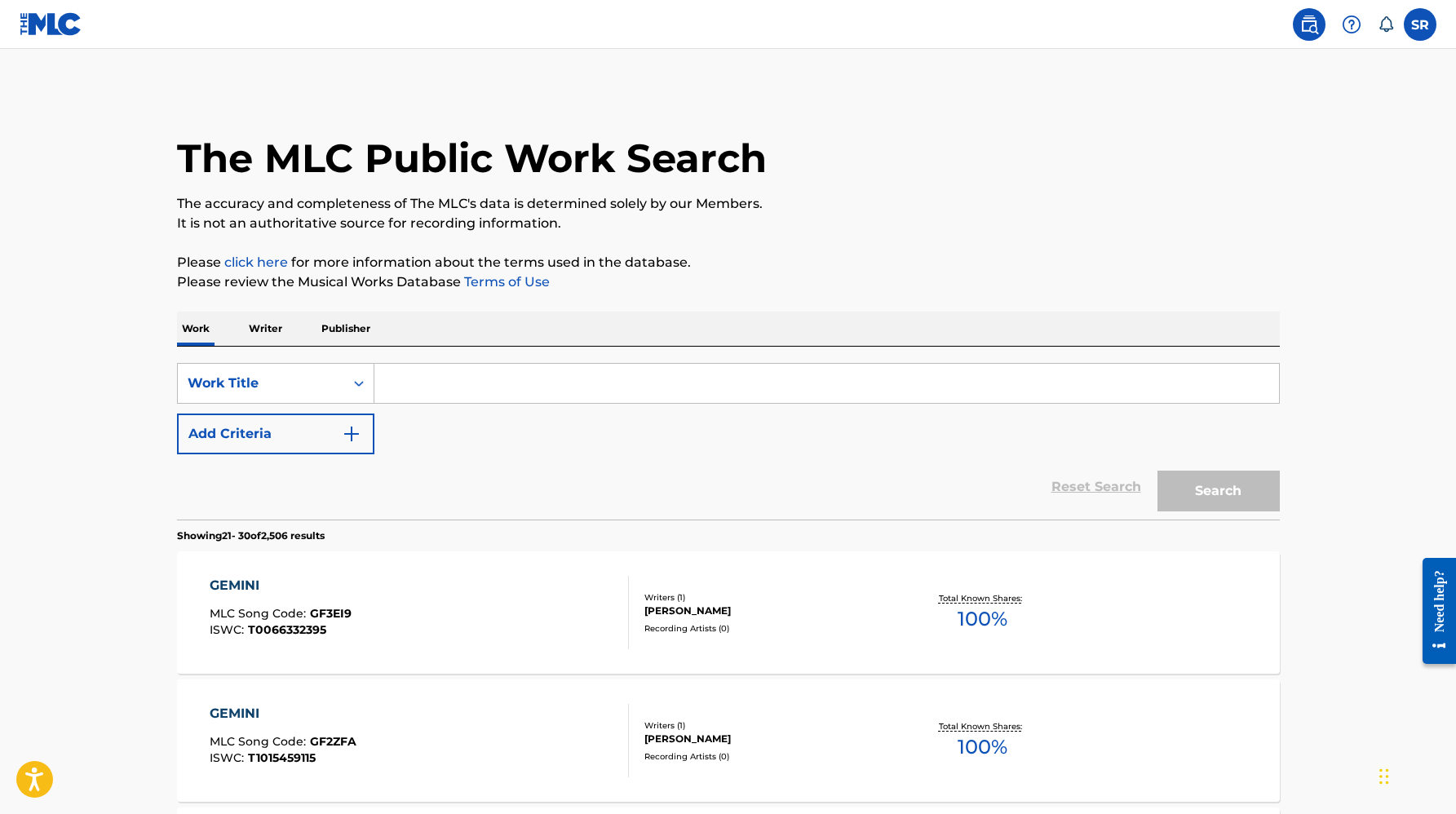
click at [437, 446] on div "SearchWithCriteria72b9d434-c462-4fff-bd3f-66b51f6b871d Work Title Add Criteria" at bounding box center [728, 408] width 1103 height 91
click at [277, 336] on p "Writer" at bounding box center [265, 329] width 43 height 34
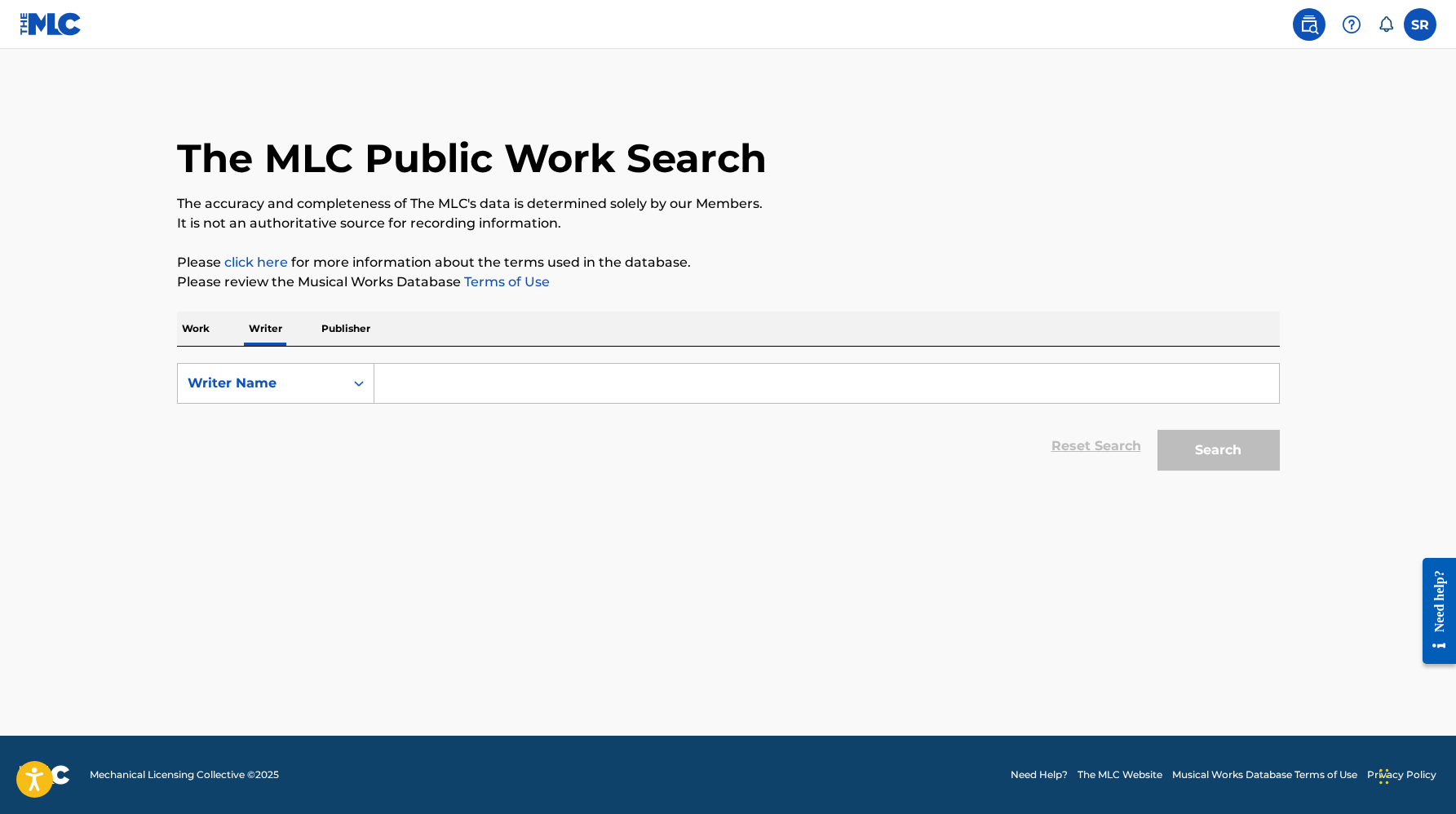
click at [438, 384] on input "Search Form" at bounding box center [827, 383] width 905 height 39
drag, startPoint x: 553, startPoint y: 389, endPoint x: 452, endPoint y: 385, distance: 101.1
click at [452, 385] on input "[PERSON_NAME]" at bounding box center [827, 383] width 905 height 39
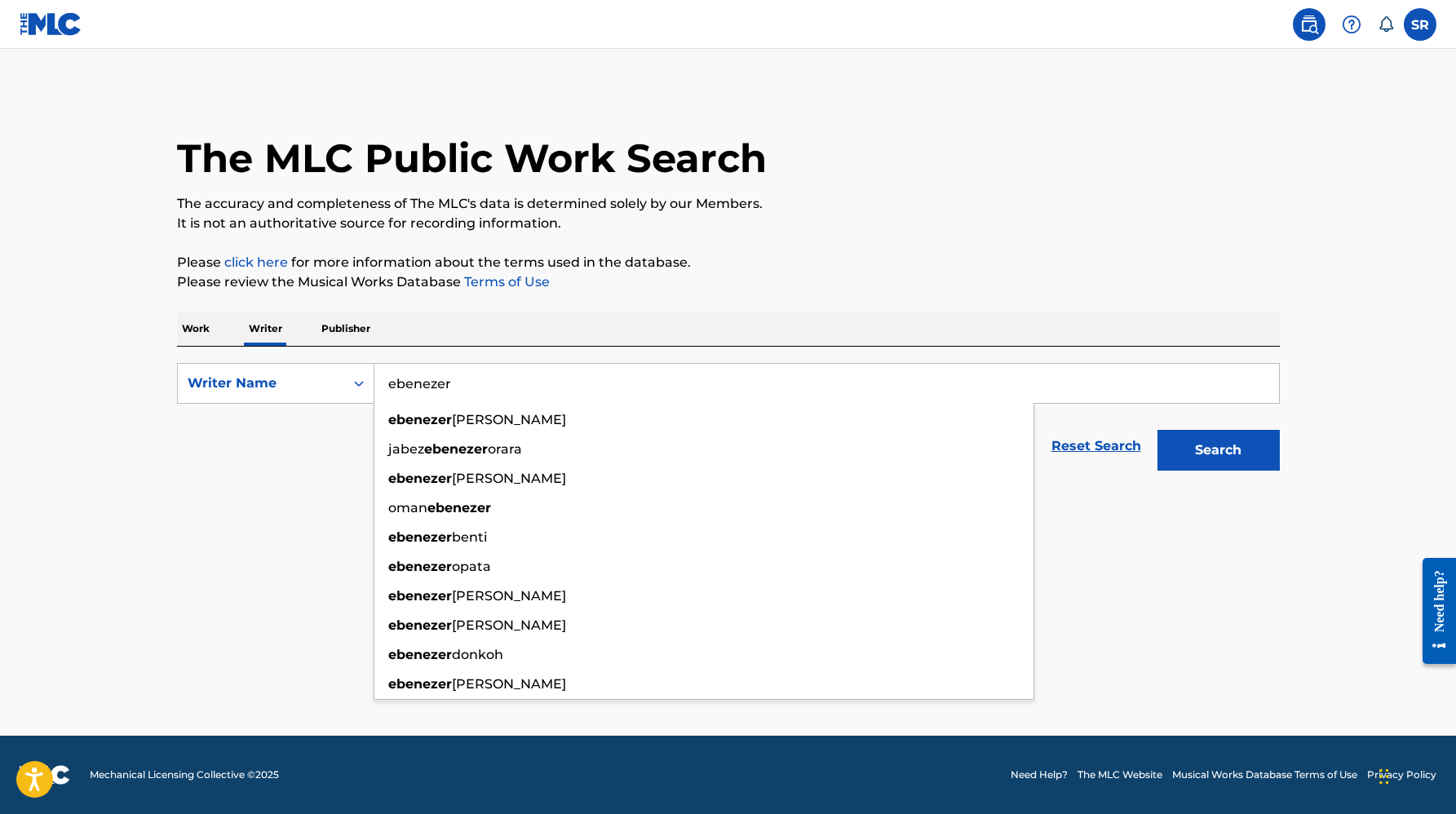
type input "ebenezer"
click at [1158, 430] on button "Search" at bounding box center [1219, 450] width 123 height 41
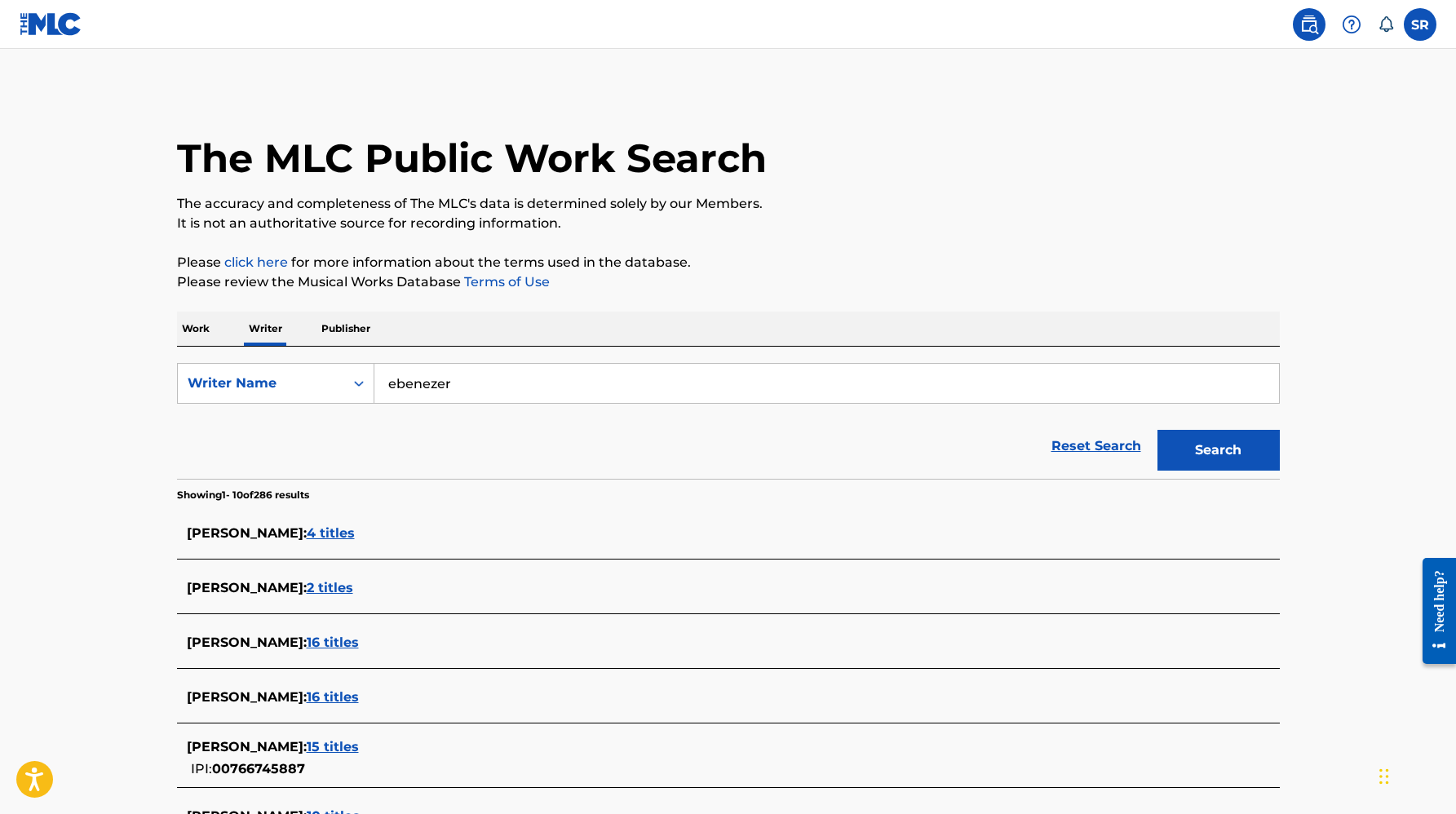
click at [18, 483] on main "The MLC Public Work Search The accuracy and completeness of The MLC's data is d…" at bounding box center [728, 601] width 1456 height 1105
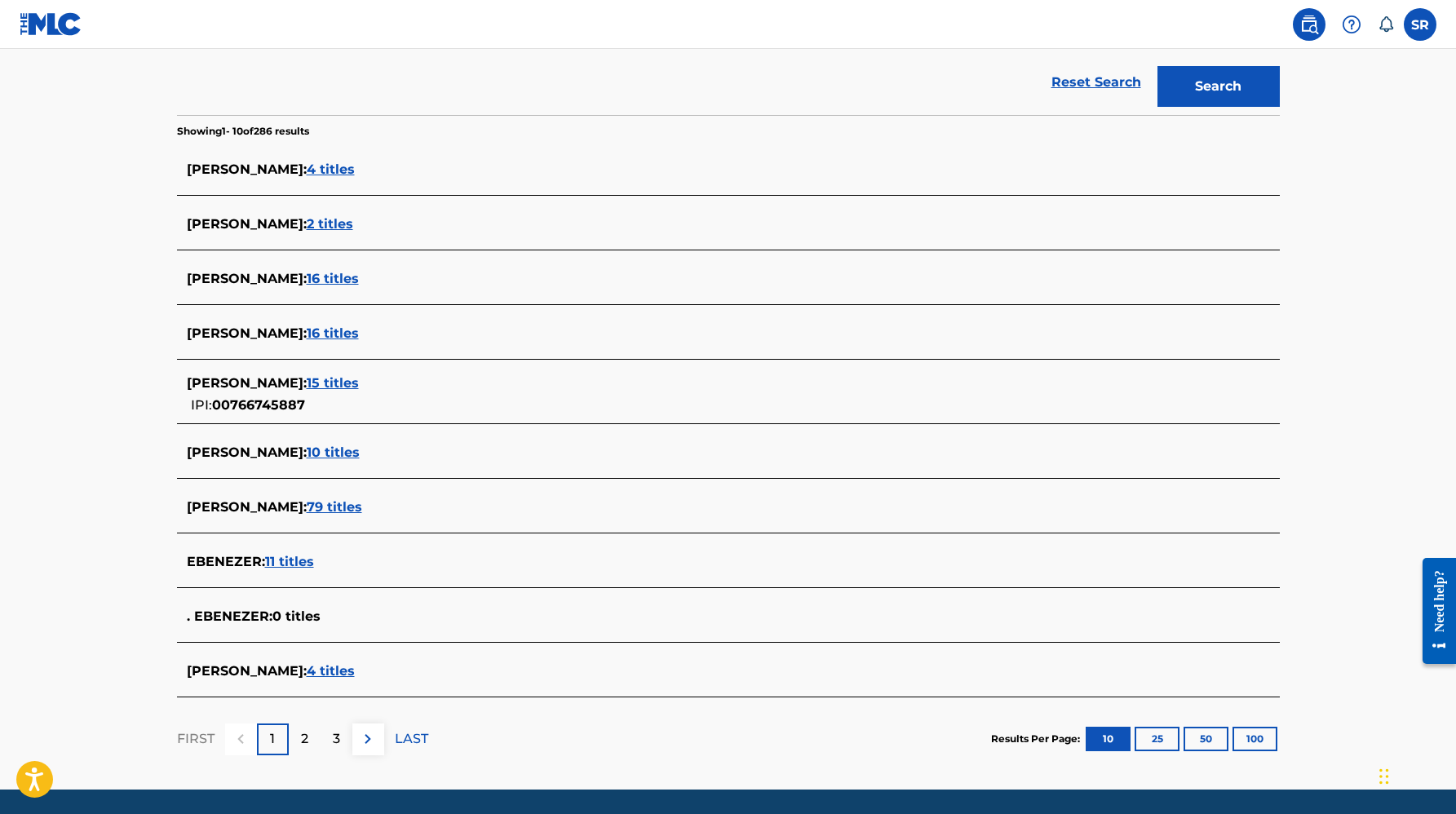
scroll to position [417, 0]
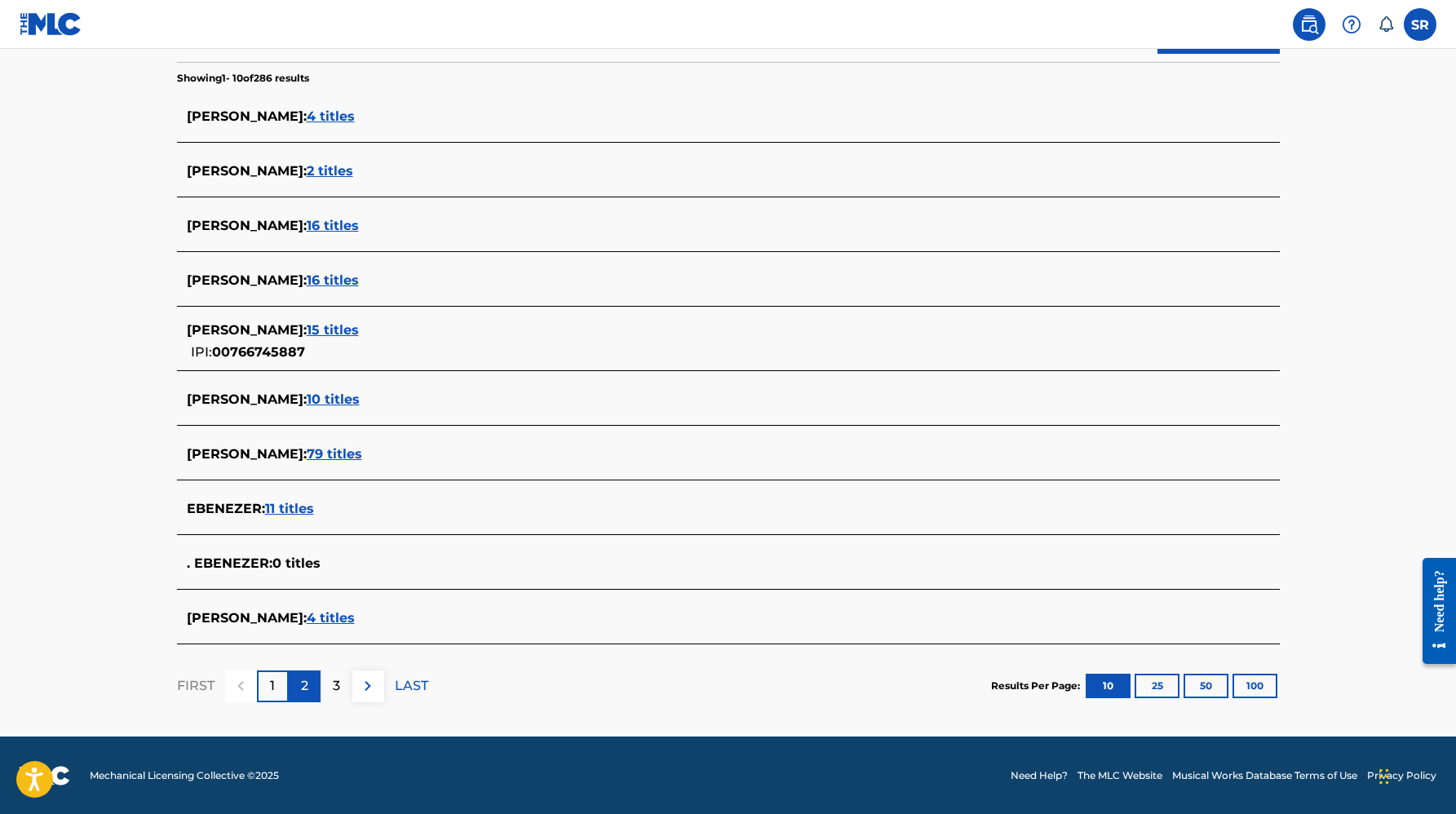
click at [295, 694] on div "2" at bounding box center [304, 687] width 31 height 31
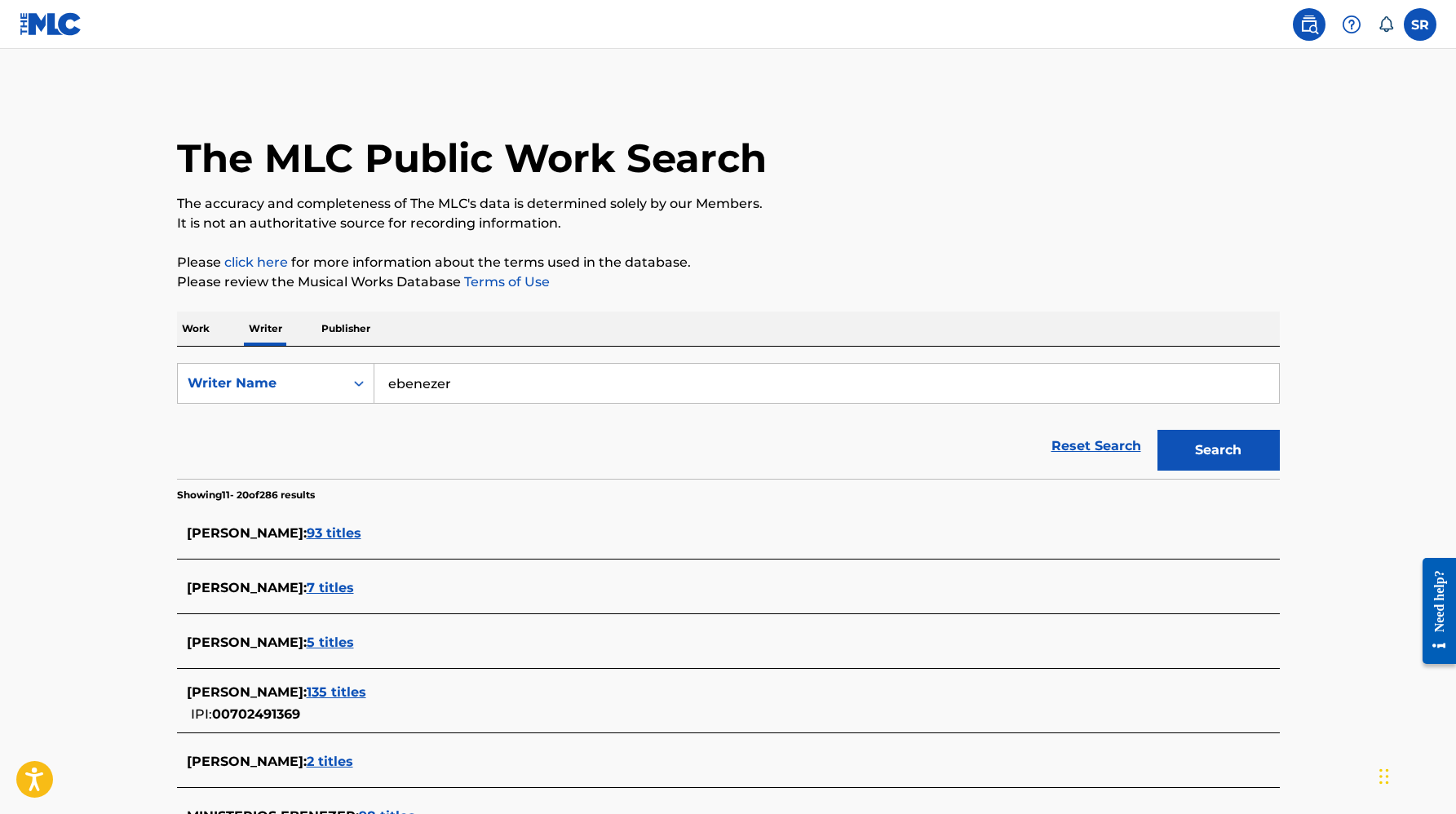
scroll to position [64, 0]
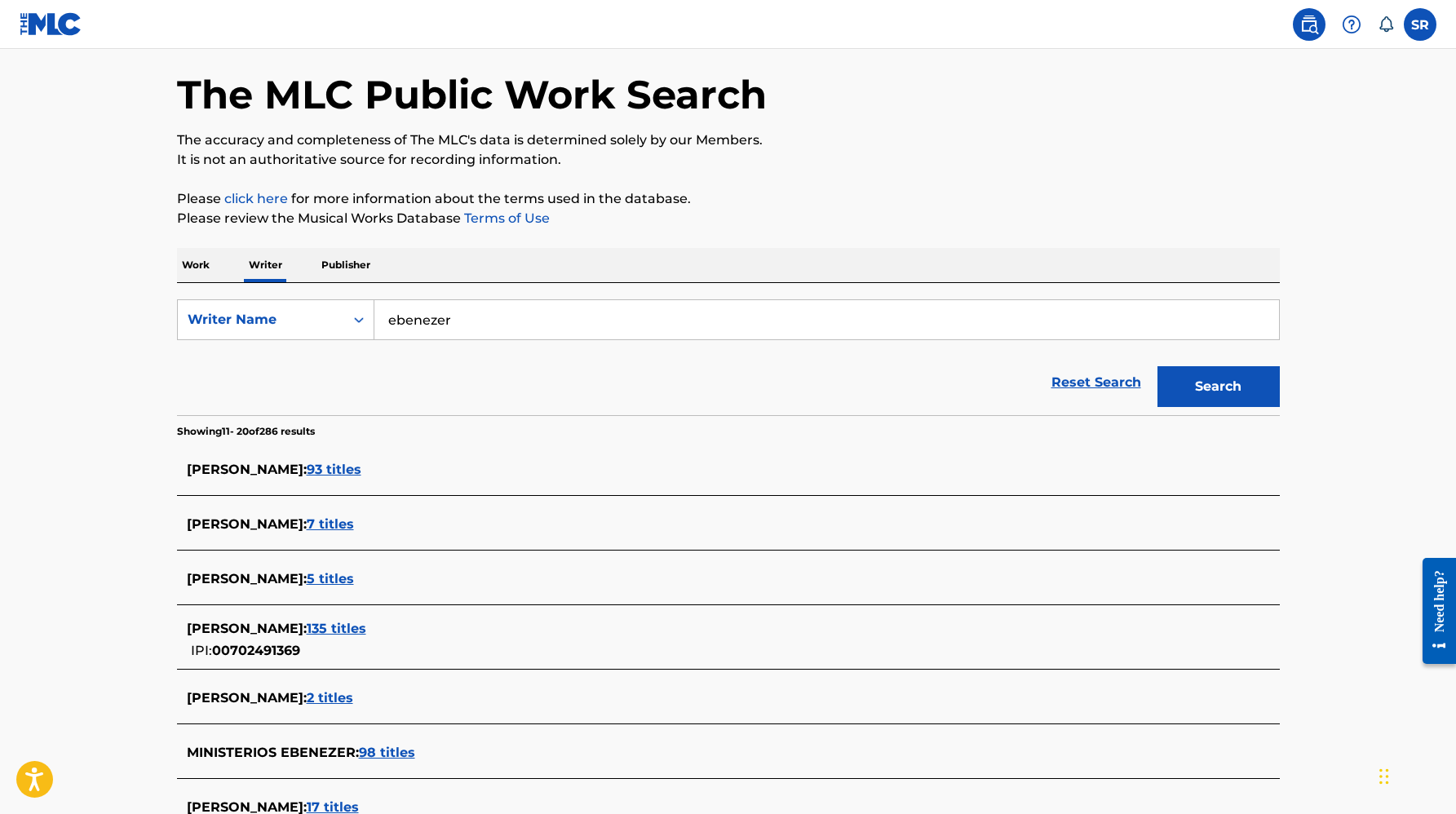
click at [360, 469] on span "93 titles" at bounding box center [333, 469] width 54 height 16
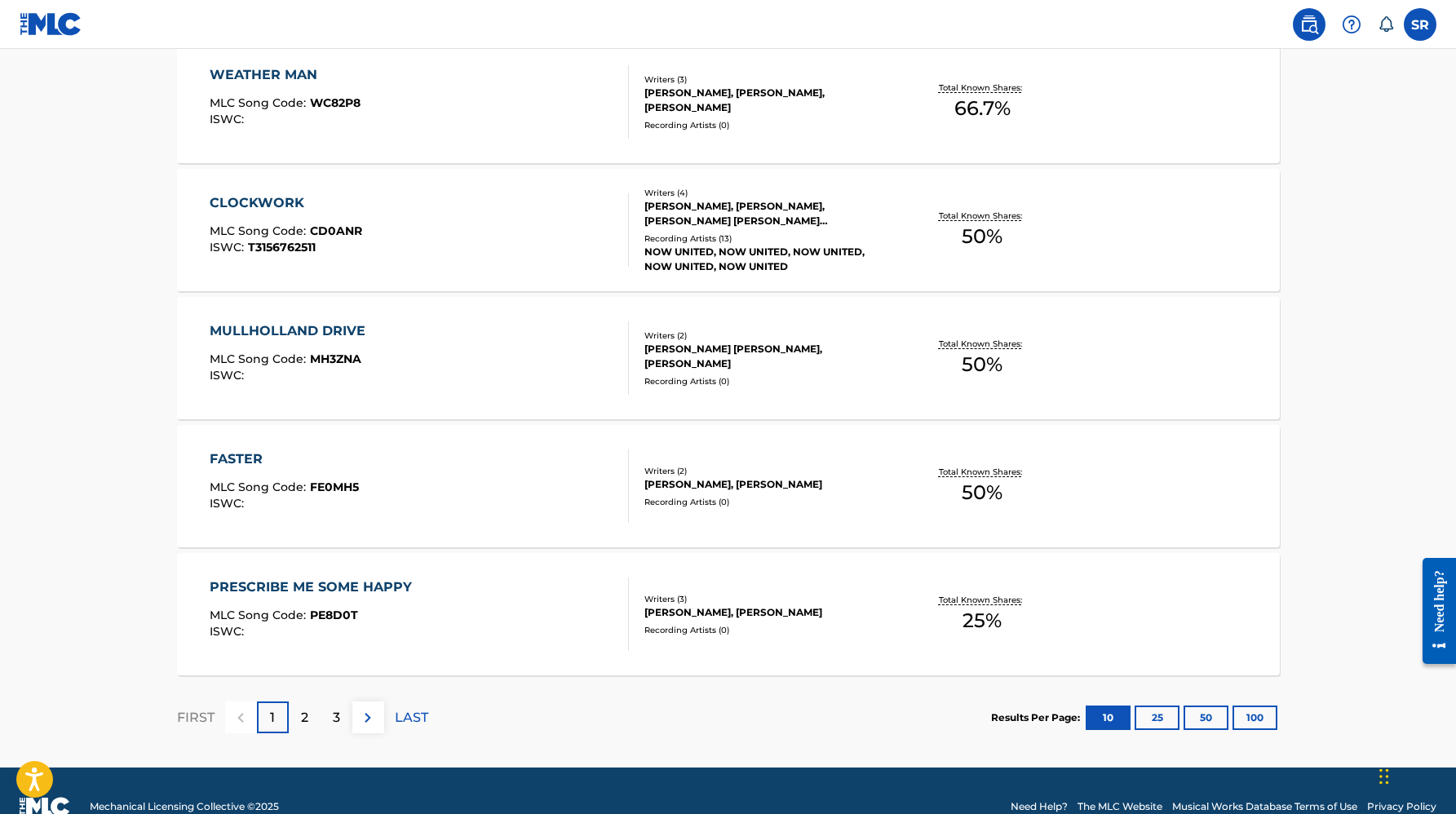
scroll to position [1183, 0]
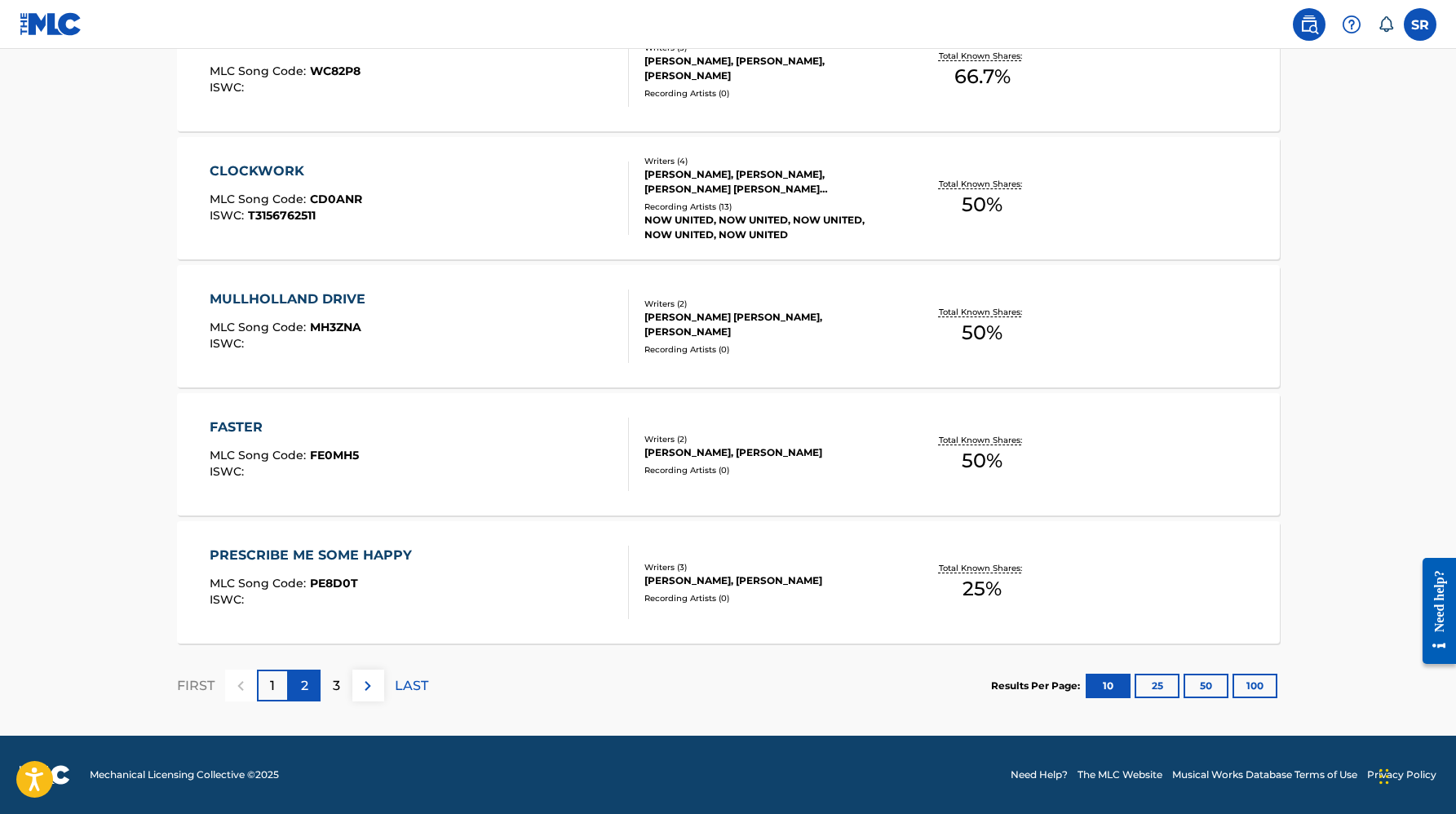
click at [310, 680] on div "2" at bounding box center [304, 686] width 31 height 31
